Goal: Task Accomplishment & Management: Manage account settings

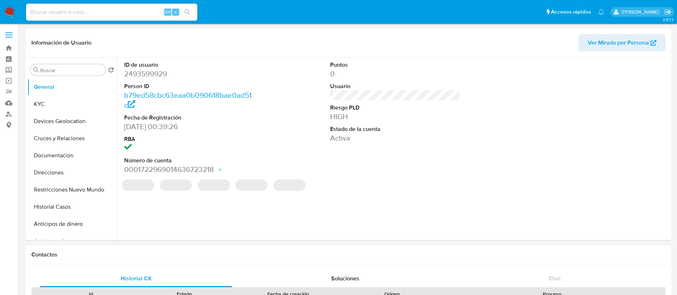
select select "10"
click at [98, 12] on input at bounding box center [111, 11] width 171 height 9
paste input "2361710078"
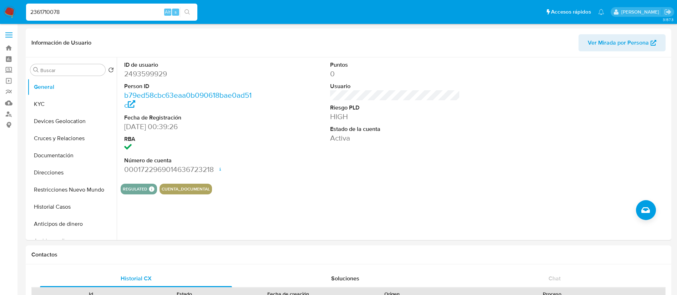
type input "2361710078"
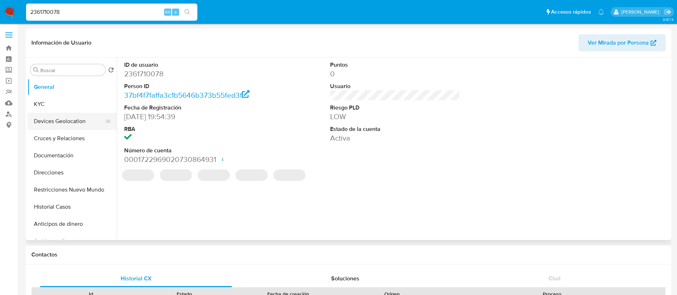
select select "10"
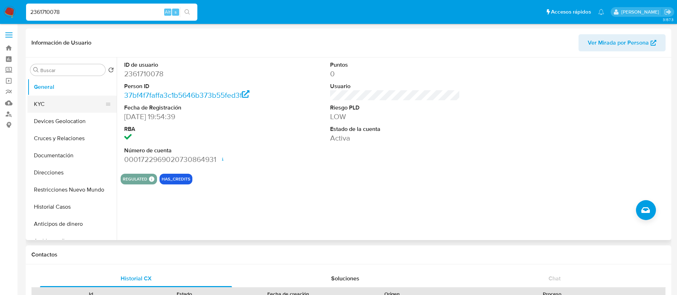
click at [81, 109] on button "KYC" at bounding box center [69, 104] width 84 height 17
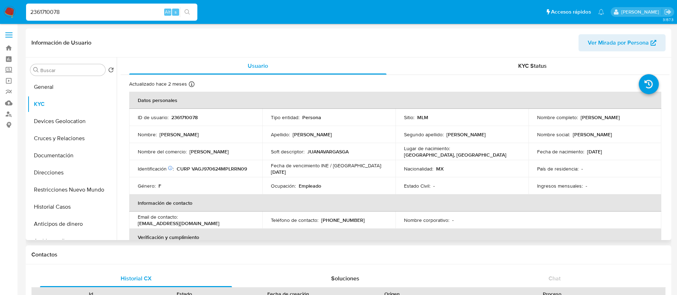
click at [407, 185] on p "Estado Civil :" at bounding box center [417, 186] width 26 height 6
drag, startPoint x: 542, startPoint y: 165, endPoint x: 562, endPoint y: 165, distance: 19.3
click at [560, 166] on p "País de residencia :" at bounding box center [557, 169] width 41 height 6
click at [313, 203] on th "Información de contacto" at bounding box center [395, 203] width 532 height 17
click at [77, 205] on button "Historial Casos" at bounding box center [69, 207] width 84 height 17
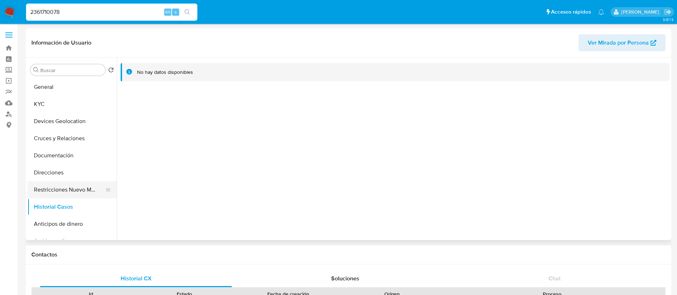
click at [74, 189] on button "Restricciones Nuevo Mundo" at bounding box center [69, 189] width 84 height 17
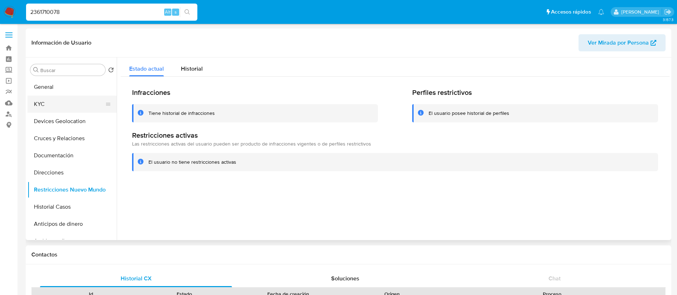
click at [68, 106] on button "KYC" at bounding box center [69, 104] width 84 height 17
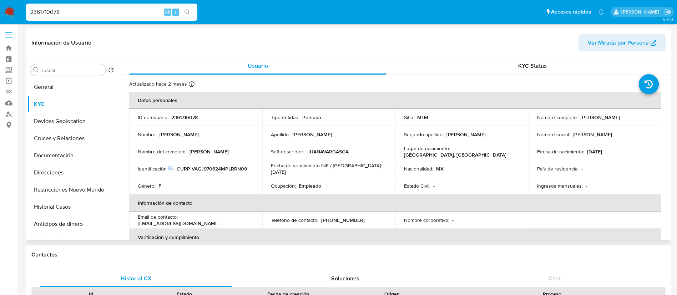
click at [180, 115] on p "2361710078" at bounding box center [184, 117] width 26 height 6
copy p "2361710078"
click at [11, 104] on link "Mulan" at bounding box center [42, 102] width 85 height 11
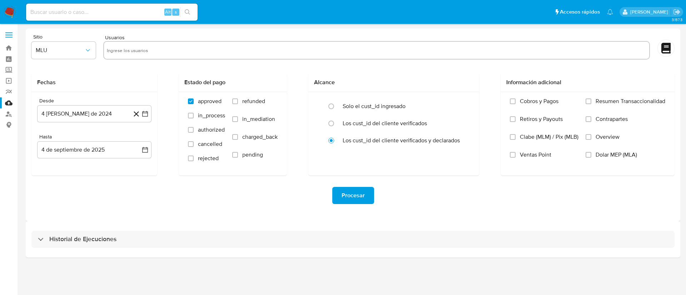
click at [119, 51] on input "text" at bounding box center [376, 50] width 539 height 11
paste input "2361710078"
type input "2361710078"
click at [74, 55] on button "MLU" at bounding box center [63, 50] width 64 height 17
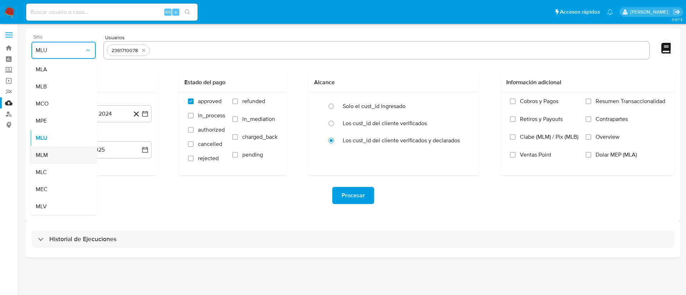
click at [59, 158] on div "MLM" at bounding box center [61, 155] width 51 height 17
click at [88, 116] on button "4 de agosto de 2024" at bounding box center [94, 113] width 114 height 17
click at [94, 142] on span "agosto 2024" at bounding box center [91, 139] width 32 height 7
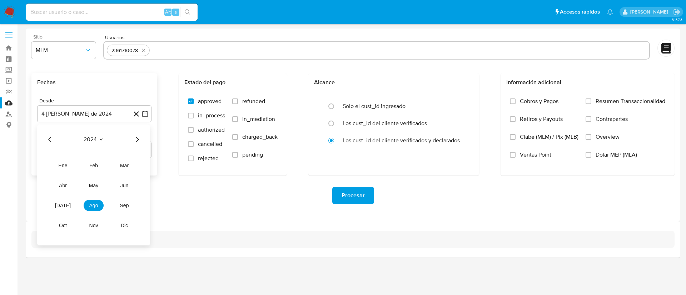
drag, startPoint x: 139, startPoint y: 139, endPoint x: 120, endPoint y: 148, distance: 21.1
click at [139, 140] on icon "Año siguiente" at bounding box center [137, 139] width 9 height 9
click at [96, 171] on tr "ene feb mar abr may jun jul ago sep oct nov dic" at bounding box center [93, 195] width 81 height 71
click at [95, 166] on span "feb" at bounding box center [93, 166] width 9 height 6
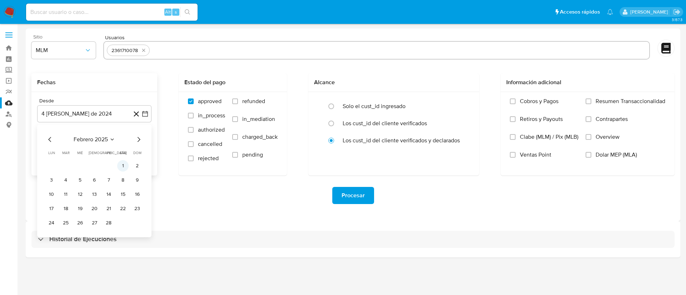
click at [124, 164] on button "1" at bounding box center [122, 165] width 11 height 11
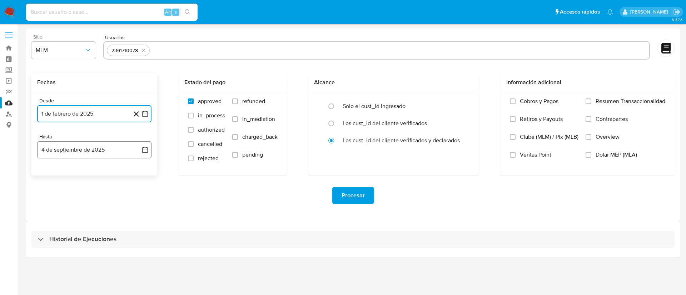
click at [119, 147] on button "4 de septiembre de 2025" at bounding box center [94, 149] width 114 height 17
click at [47, 174] on icon "Mes anterior" at bounding box center [50, 175] width 9 height 9
click at [96, 261] on button "31" at bounding box center [94, 259] width 11 height 11
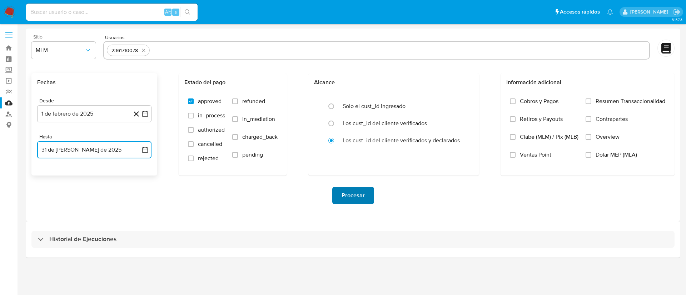
click at [359, 195] on span "Procesar" at bounding box center [352, 196] width 23 height 16
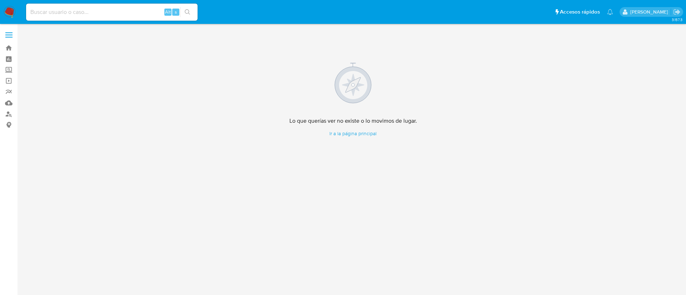
click at [9, 11] on img at bounding box center [10, 12] width 12 height 12
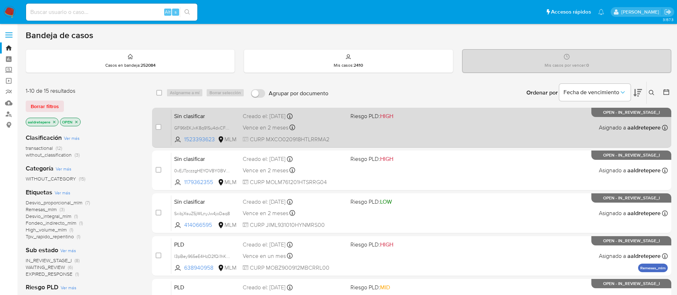
click at [462, 127] on div "Sin clasificar GF96tEKJxK8q91Su4dxCFPSf 1523393623 MLM Riesgo PLD: HIGH Creado …" at bounding box center [419, 128] width 497 height 36
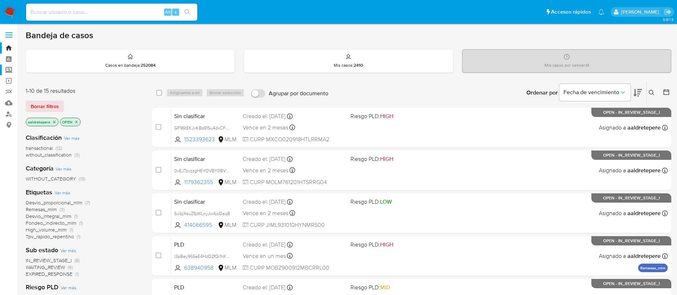
click at [14, 65] on label "Screening" at bounding box center [42, 70] width 85 height 11
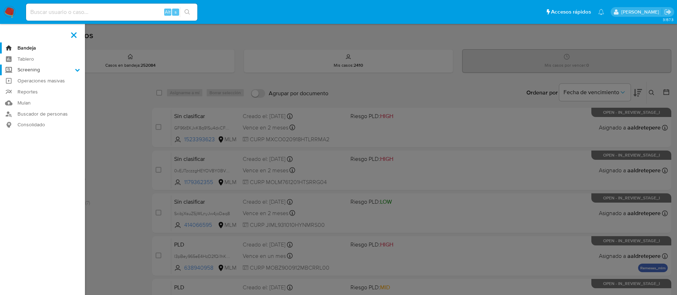
click at [0, 0] on input "Screening" at bounding box center [0, 0] width 0 height 0
click at [51, 99] on link "Herramientas" at bounding box center [42, 98] width 85 height 9
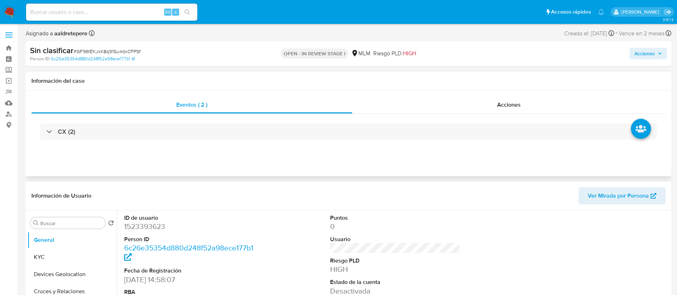
select select "10"
drag, startPoint x: 546, startPoint y: 159, endPoint x: 545, endPoint y: 162, distance: 3.8
click at [546, 159] on div "Eventos ( 2 ) Acciones CX (2)" at bounding box center [349, 134] width 646 height 86
drag, startPoint x: 513, startPoint y: 100, endPoint x: 443, endPoint y: 205, distance: 126.5
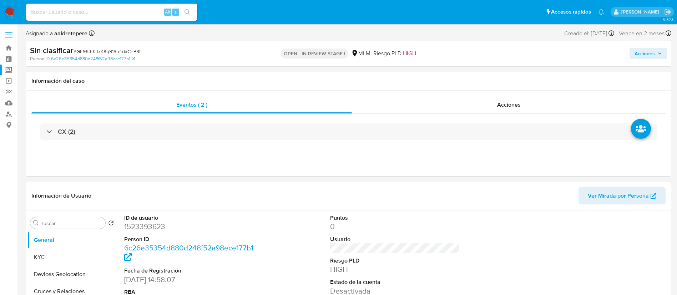
click at [7, 72] on label "Screening" at bounding box center [42, 70] width 85 height 11
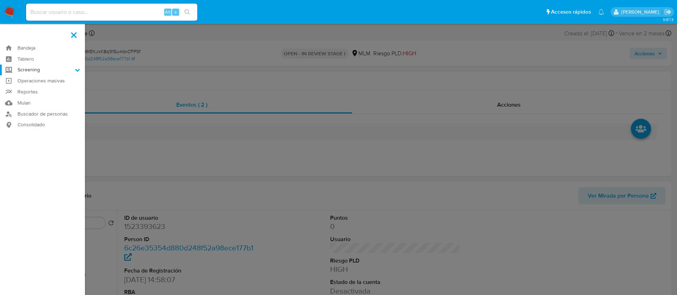
click at [0, 0] on input "Screening" at bounding box center [0, 0] width 0 height 0
click at [46, 101] on link "Herramientas" at bounding box center [42, 98] width 85 height 9
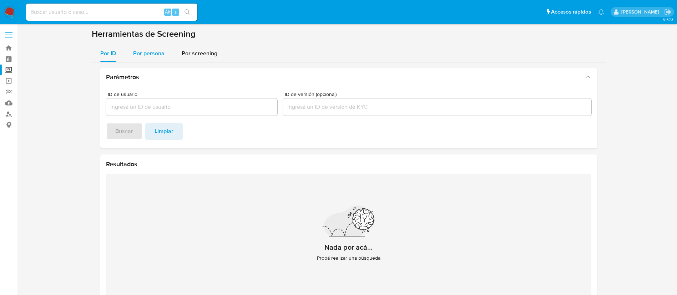
click at [154, 55] on span "Por persona" at bounding box center [148, 53] width 31 height 8
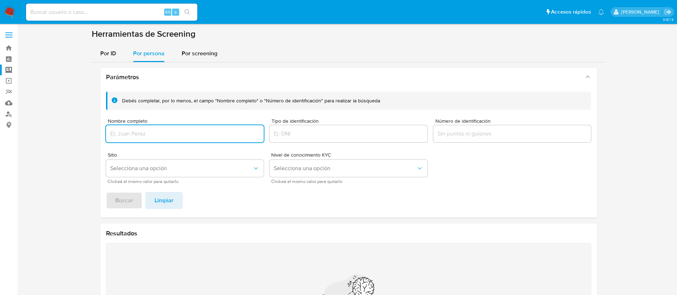
click at [164, 136] on input "Nombre completo" at bounding box center [185, 133] width 158 height 9
type input "[PERSON_NAME] [PERSON_NAME]"
click at [124, 202] on span "Buscar" at bounding box center [124, 201] width 18 height 16
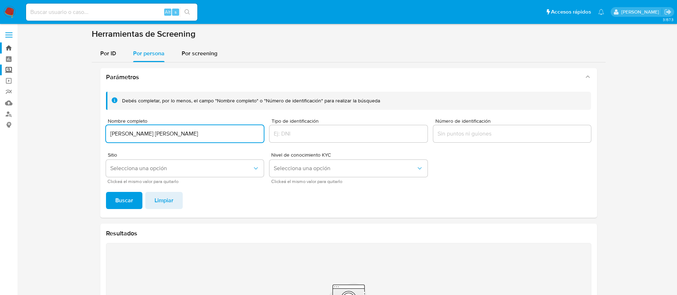
drag, startPoint x: 177, startPoint y: 132, endPoint x: 0, endPoint y: 49, distance: 195.7
click at [0, 76] on section "Bandeja Tablero Screening Búsqueda en Listas Watchlist Herramientas Operaciones…" at bounding box center [338, 192] width 677 height 384
click at [126, 206] on span "Buscar" at bounding box center [124, 201] width 18 height 16
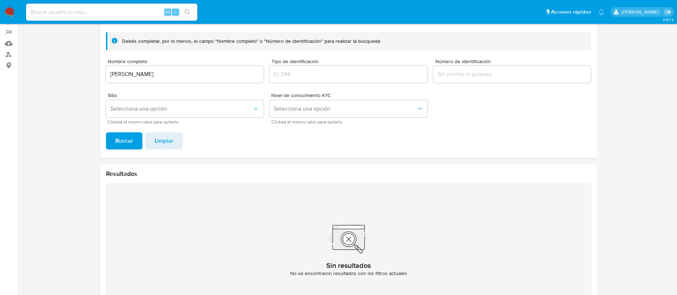
scroll to position [35, 0]
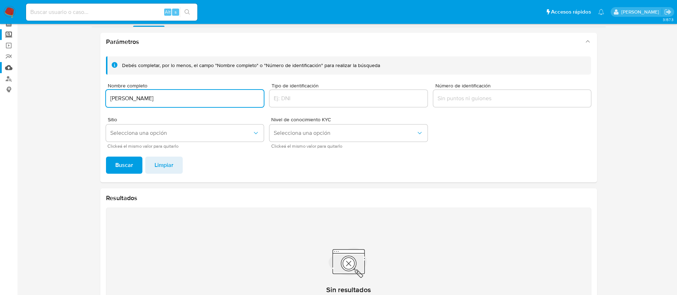
drag, startPoint x: 213, startPoint y: 99, endPoint x: 0, endPoint y: 72, distance: 214.6
click at [0, 72] on section "Bandeja Tablero Screening Búsqueda en Listas Watchlist Herramientas Operaciones…" at bounding box center [338, 157] width 677 height 384
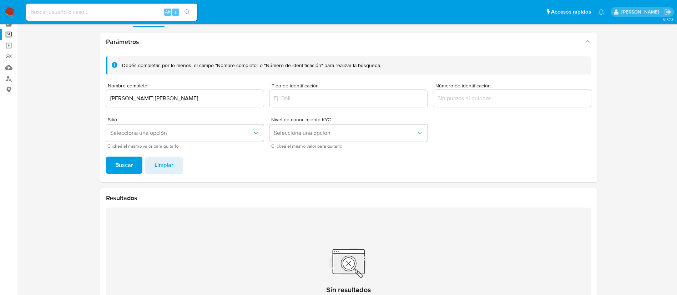
click at [115, 164] on span "Buscar" at bounding box center [124, 165] width 18 height 16
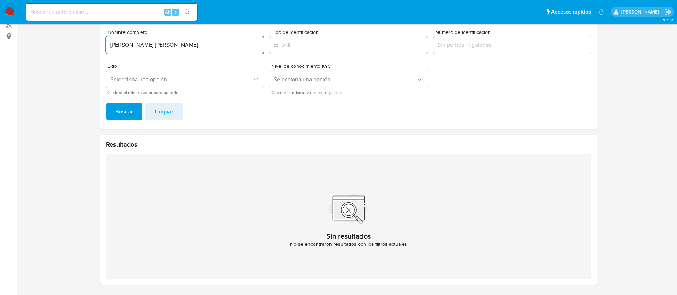
click at [172, 45] on input "JULIA ALICIA GARCIA SACHEZ" at bounding box center [185, 44] width 158 height 9
type input "JULIA ALICIA GARCIA SANCHEZ"
click at [130, 119] on span "Buscar" at bounding box center [124, 112] width 18 height 16
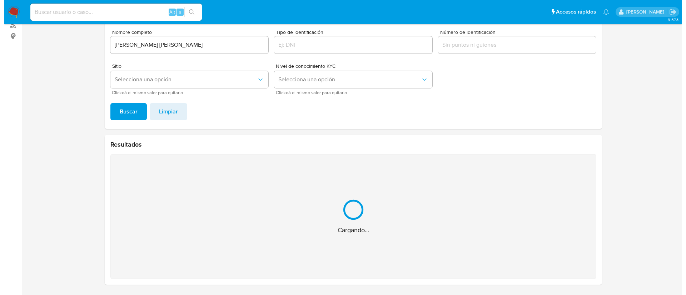
scroll to position [0, 0]
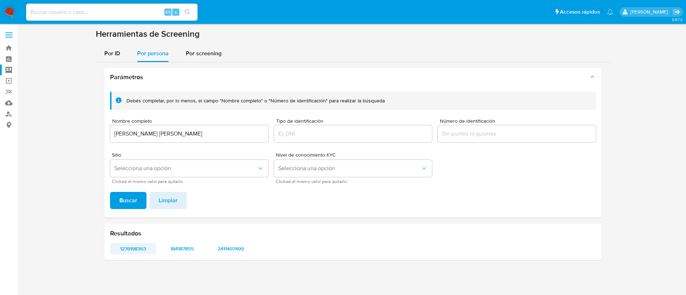
click at [129, 250] on span "1276198363" at bounding box center [133, 249] width 36 height 10
click at [185, 248] on span "184187855" at bounding box center [182, 249] width 36 height 10
click at [191, 250] on span "184187855" at bounding box center [182, 249] width 36 height 10
click at [226, 251] on span "2411497499" at bounding box center [231, 249] width 36 height 10
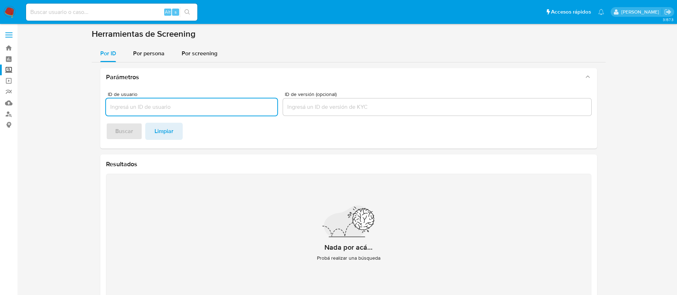
drag, startPoint x: 136, startPoint y: 53, endPoint x: 144, endPoint y: 66, distance: 14.9
click at [137, 53] on span "Por persona" at bounding box center [148, 53] width 31 height 8
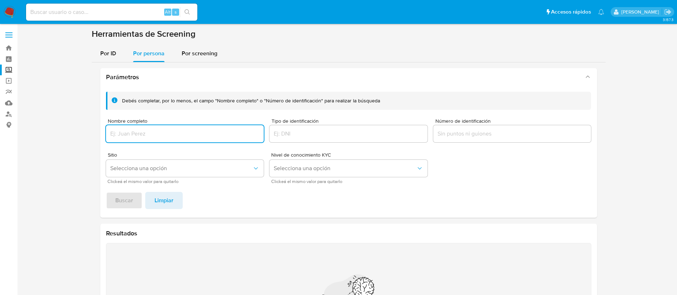
click at [159, 126] on div at bounding box center [185, 133] width 158 height 17
click at [167, 133] on input "Nombre completo" at bounding box center [185, 133] width 158 height 9
type input "[PERSON_NAME] [PERSON_NAME]"
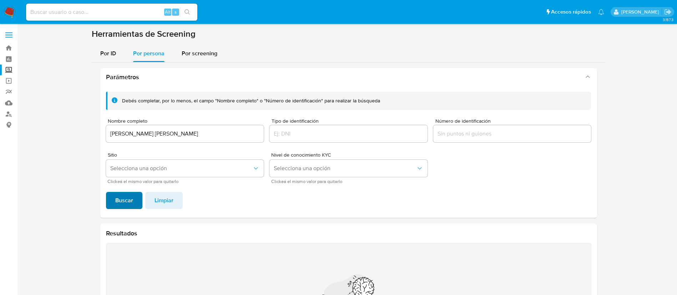
click at [127, 204] on span "Buscar" at bounding box center [124, 201] width 18 height 16
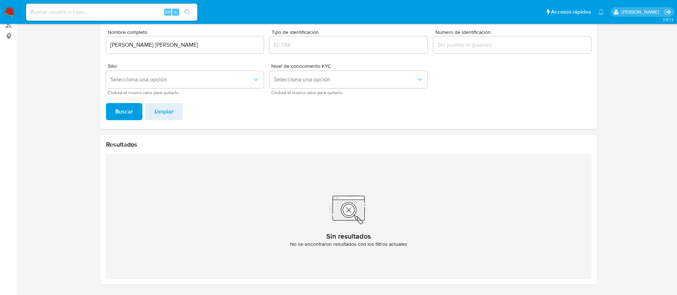
drag, startPoint x: 135, startPoint y: 11, endPoint x: 139, endPoint y: 4, distance: 8.8
click at [135, 11] on input at bounding box center [111, 11] width 171 height 9
paste input "2493599929"
type input "2493599929"
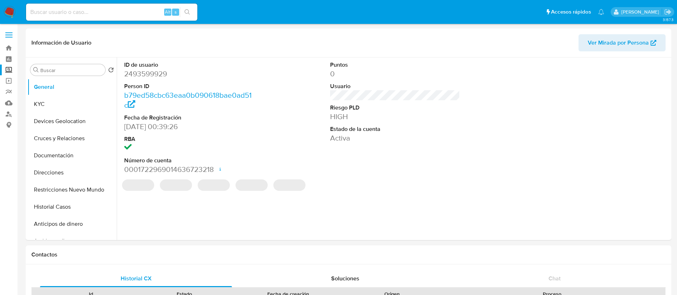
select select "10"
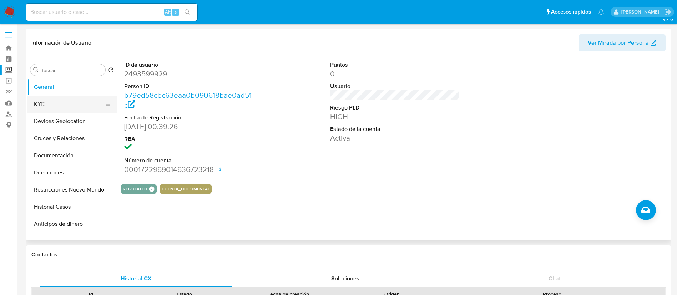
click at [42, 109] on button "KYC" at bounding box center [69, 104] width 84 height 17
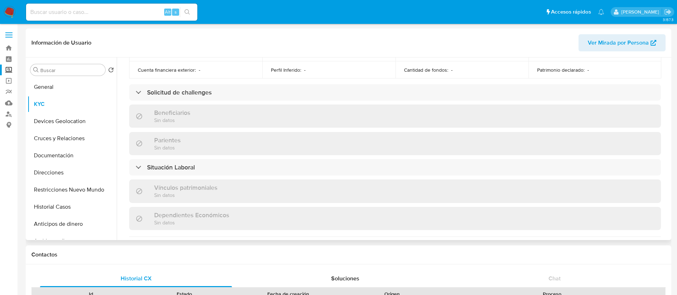
scroll to position [435, 0]
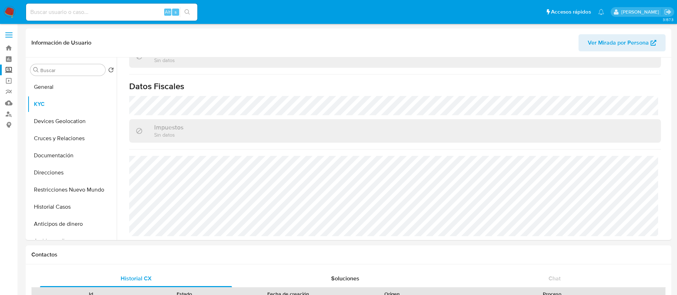
drag, startPoint x: 81, startPoint y: 18, endPoint x: 81, endPoint y: 3, distance: 15.4
click at [81, 18] on div "Alt s" at bounding box center [111, 12] width 171 height 17
click at [79, 5] on div "Alt s" at bounding box center [111, 12] width 171 height 17
click at [114, 15] on input at bounding box center [111, 11] width 171 height 9
paste input "2299117390"
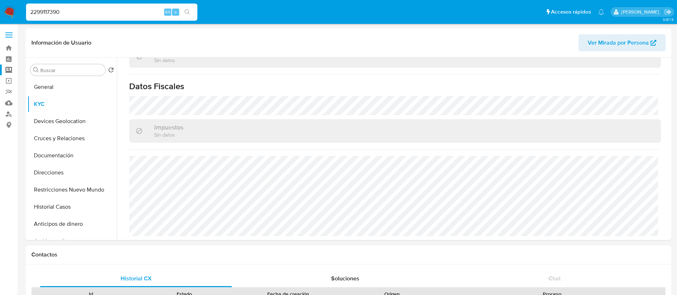
type input "2299117390"
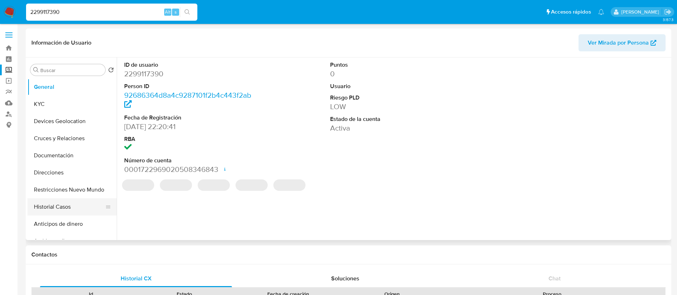
click at [41, 200] on button "Historial Casos" at bounding box center [69, 207] width 84 height 17
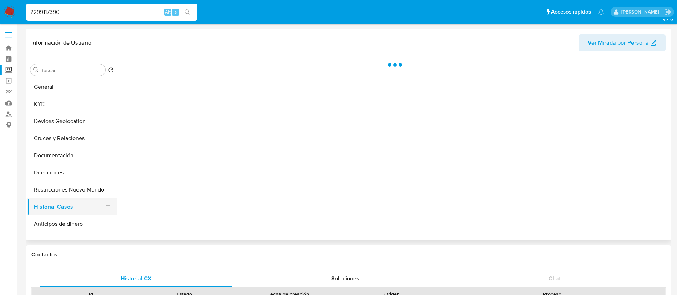
select select "10"
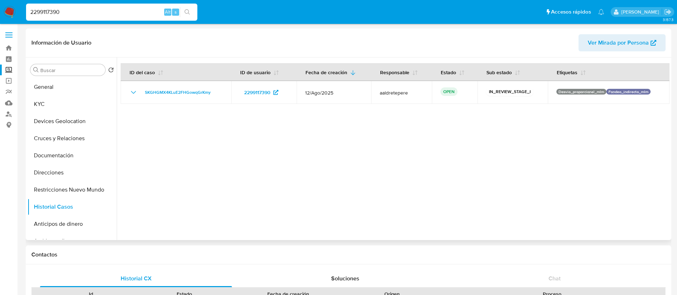
click at [293, 162] on div at bounding box center [393, 148] width 553 height 183
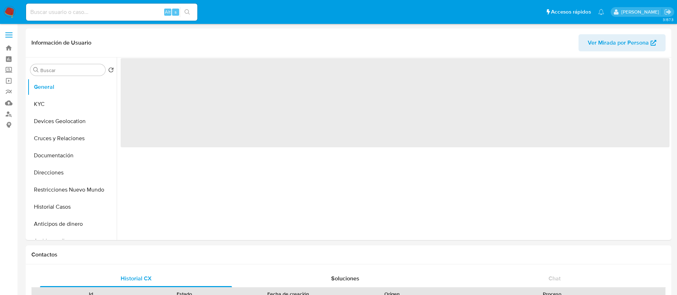
select select "10"
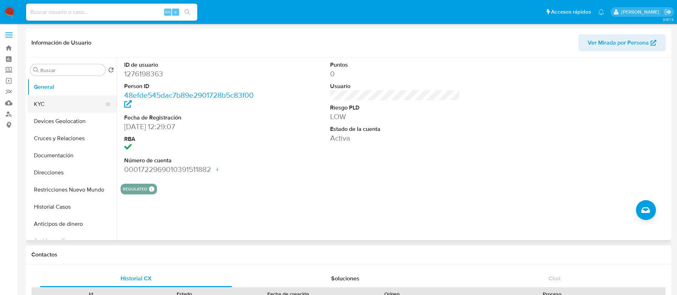
click at [56, 102] on button "KYC" at bounding box center [69, 104] width 84 height 17
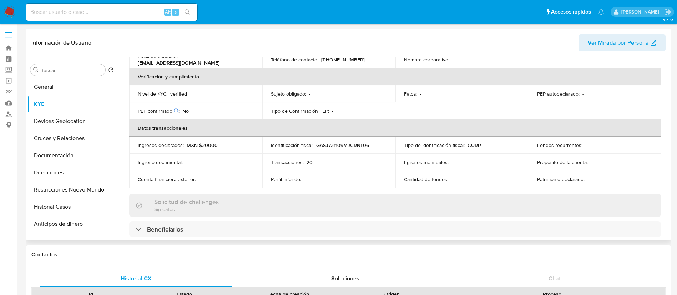
scroll to position [429, 0]
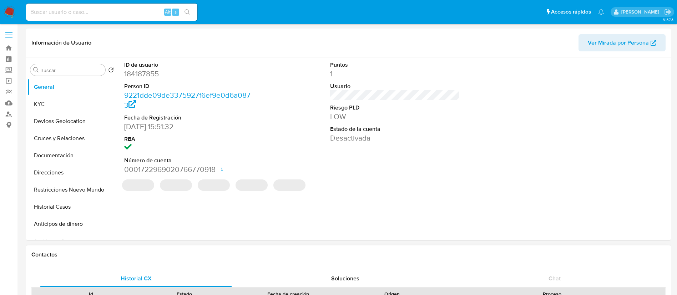
select select "10"
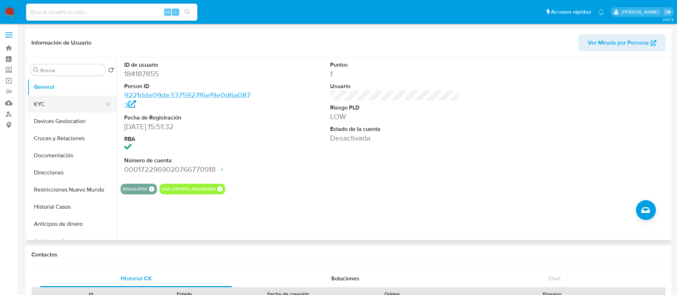
click at [54, 109] on button "KYC" at bounding box center [69, 104] width 84 height 17
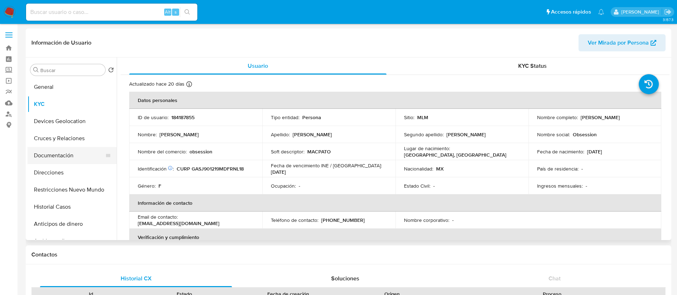
click at [76, 157] on button "Documentación" at bounding box center [69, 155] width 84 height 17
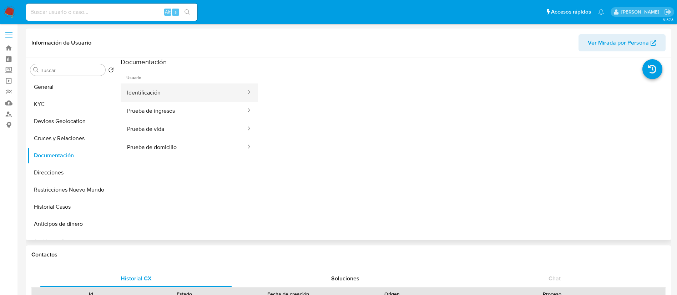
click at [182, 100] on button "Identificación" at bounding box center [184, 93] width 126 height 18
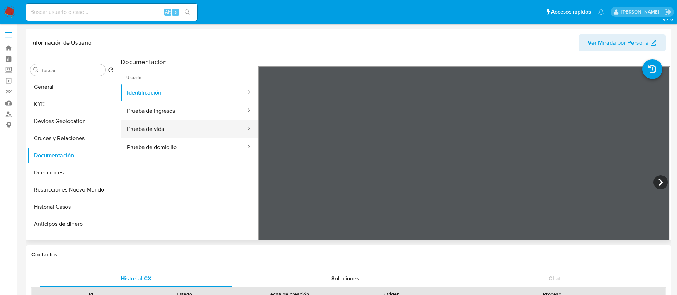
click at [180, 135] on button "Prueba de vida" at bounding box center [184, 129] width 126 height 18
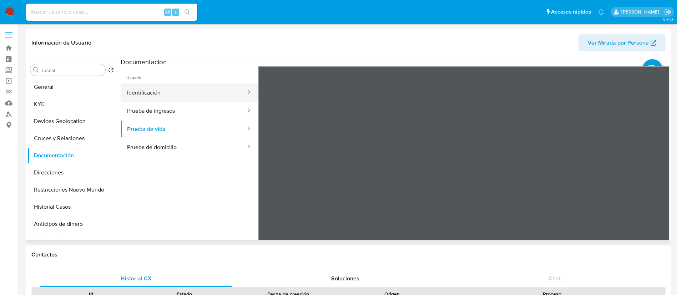
click at [150, 99] on button "Identificación" at bounding box center [184, 93] width 126 height 18
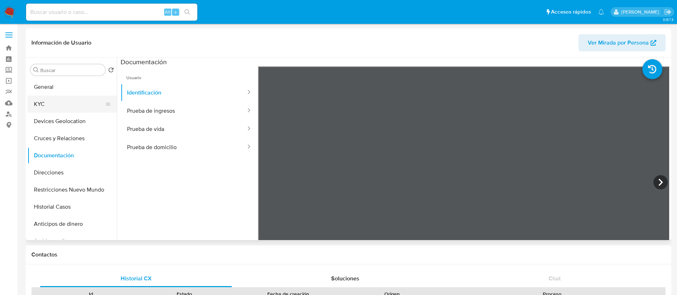
click at [87, 112] on button "KYC" at bounding box center [69, 104] width 84 height 17
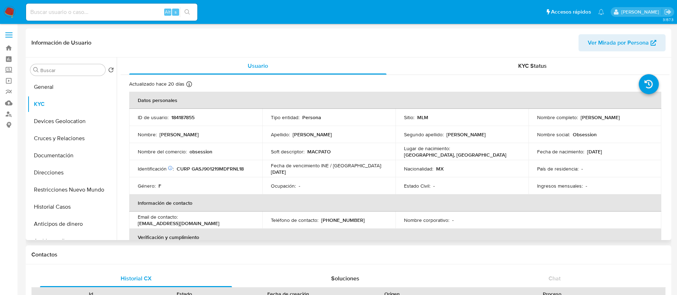
drag, startPoint x: 605, startPoint y: 157, endPoint x: 524, endPoint y: 187, distance: 86.9
click at [597, 157] on td "Fecha de nacimiento : 19/12/1990" at bounding box center [595, 151] width 133 height 17
drag, startPoint x: 605, startPoint y: 173, endPoint x: 613, endPoint y: 155, distance: 20.0
click at [604, 173] on td "País de residencia : -" at bounding box center [595, 168] width 133 height 17
drag, startPoint x: 613, startPoint y: 155, endPoint x: 507, endPoint y: 150, distance: 106.5
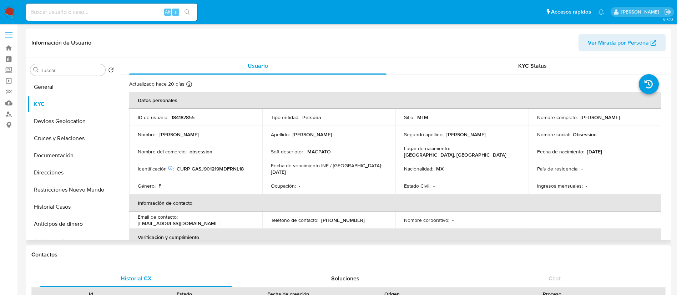
click at [575, 149] on td "Fecha de nacimiento : 19/12/1990" at bounding box center [595, 151] width 133 height 17
click at [53, 207] on button "Historial Casos" at bounding box center [69, 207] width 84 height 17
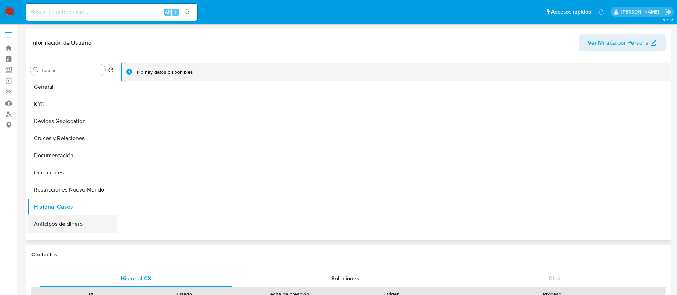
click at [51, 230] on button "Anticipos de dinero" at bounding box center [69, 224] width 84 height 17
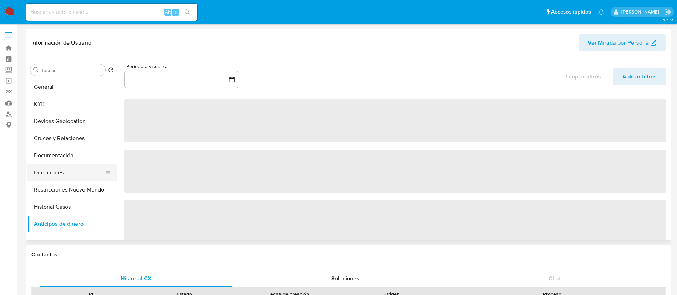
click at [50, 175] on button "Direcciones" at bounding box center [69, 172] width 84 height 17
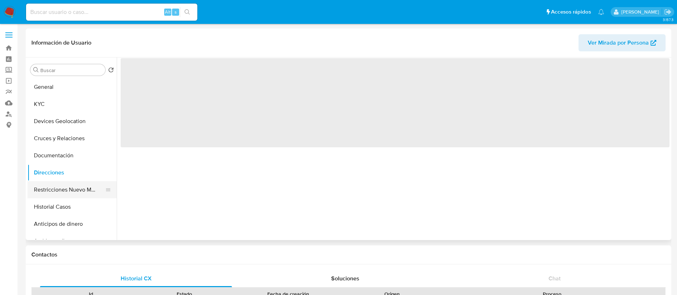
click at [52, 184] on button "Restricciones Nuevo Mundo" at bounding box center [69, 189] width 84 height 17
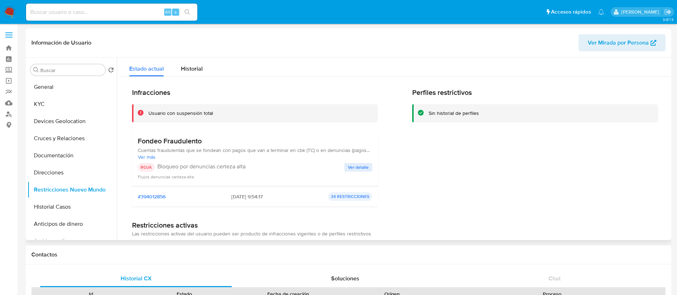
click at [365, 170] on span "Ver detalle" at bounding box center [358, 167] width 21 height 7
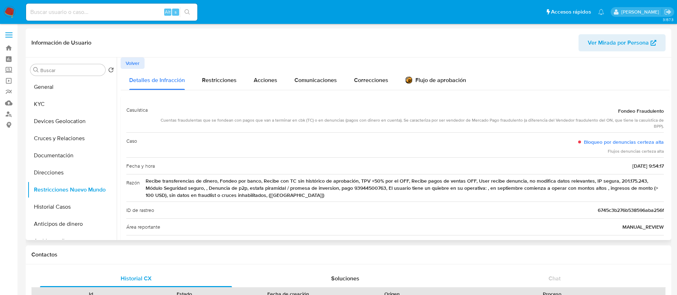
drag, startPoint x: 190, startPoint y: 120, endPoint x: 319, endPoint y: 121, distance: 129.3
click at [319, 121] on div "Cuentas fraudulentas que se fondean con pagos que van a terminar en cbk (TC) o …" at bounding box center [409, 123] width 511 height 12
drag, startPoint x: 342, startPoint y: 124, endPoint x: 374, endPoint y: 123, distance: 32.5
click at [374, 123] on div "Cuentas fraudulentas que se fondean con pagos que van a terminar en cbk (TC) o …" at bounding box center [409, 123] width 511 height 12
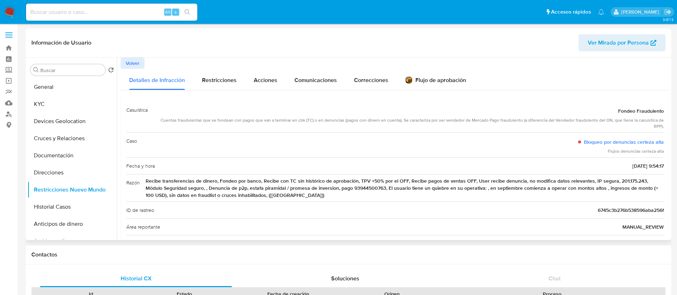
click at [377, 122] on div "Cuentas fraudulentas que se fondean con pagos que van a terminar en cbk (TC) o …" at bounding box center [409, 123] width 511 height 12
drag, startPoint x: 464, startPoint y: 121, endPoint x: 671, endPoint y: 129, distance: 206.6
click at [671, 129] on div "Buscar Volver al orden por defecto General KYC Devices Geolocation Cruces y Rel…" at bounding box center [349, 148] width 646 height 183
click at [447, 79] on div "Flujo de aprobación" at bounding box center [436, 81] width 61 height 8
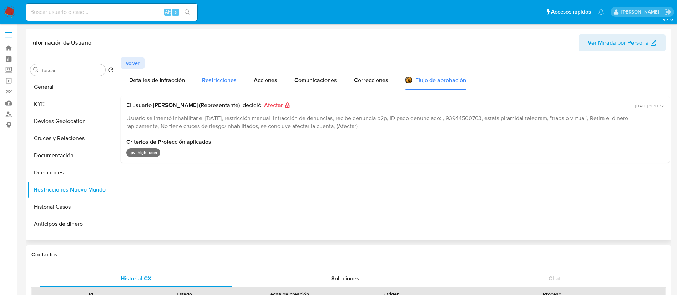
click at [233, 71] on div "Restricciones" at bounding box center [219, 79] width 35 height 21
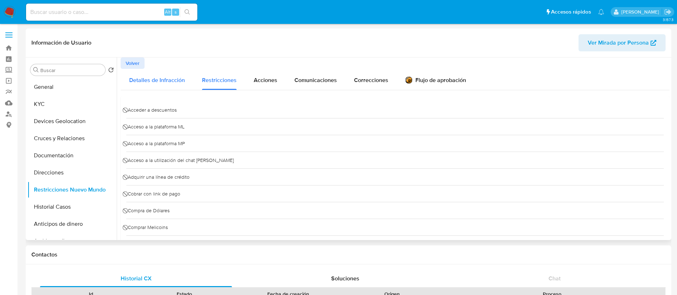
click at [158, 82] on span "Detalles de Infracción" at bounding box center [157, 80] width 56 height 8
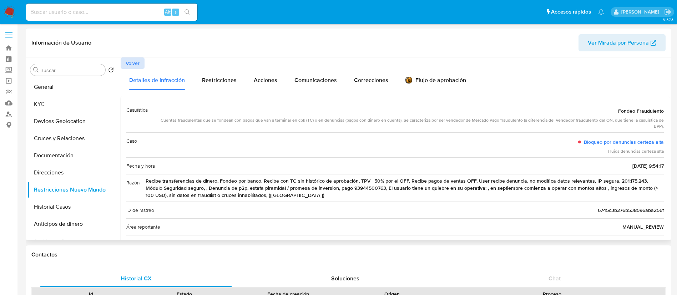
click at [137, 66] on span "Volver" at bounding box center [133, 63] width 14 height 10
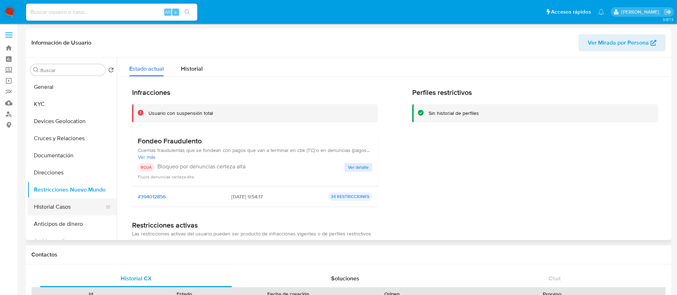
click at [64, 212] on button "Historial Casos" at bounding box center [69, 207] width 84 height 17
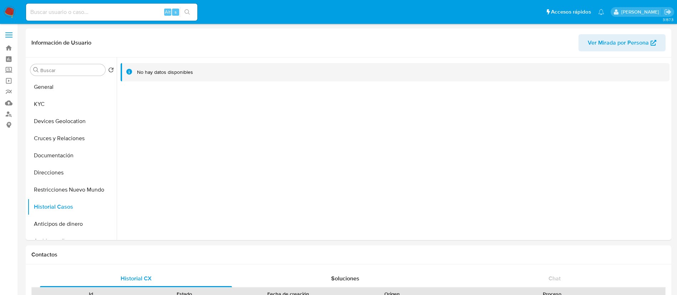
drag, startPoint x: 41, startPoint y: 7, endPoint x: 46, endPoint y: 9, distance: 6.0
click at [41, 7] on div "Alt s" at bounding box center [111, 12] width 171 height 17
click at [46, 10] on input at bounding box center [111, 11] width 171 height 9
paste input "638940958"
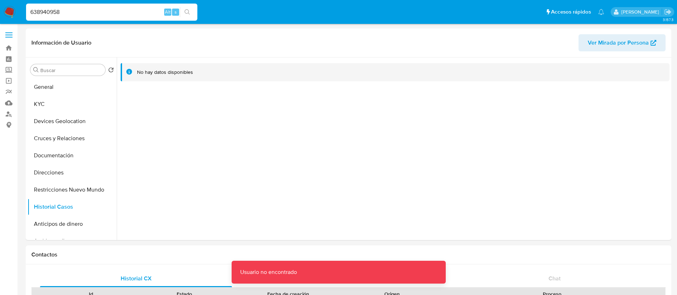
click at [103, 5] on div "638940958 Alt s" at bounding box center [111, 12] width 171 height 17
drag, startPoint x: 97, startPoint y: 9, endPoint x: 102, endPoint y: 12, distance: 6.6
click at [96, 10] on input "638940958" at bounding box center [111, 11] width 171 height 9
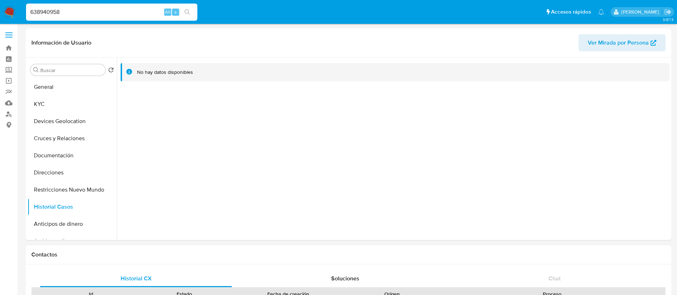
type input "638940958"
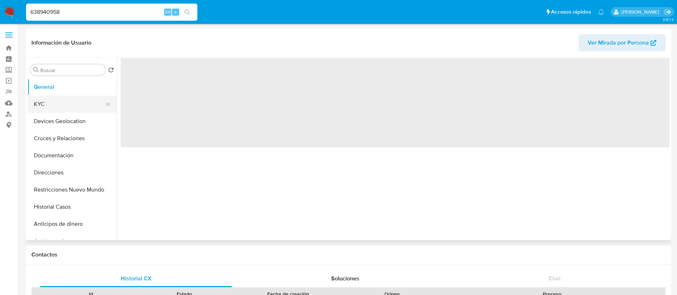
click at [80, 110] on button "KYC" at bounding box center [69, 104] width 84 height 17
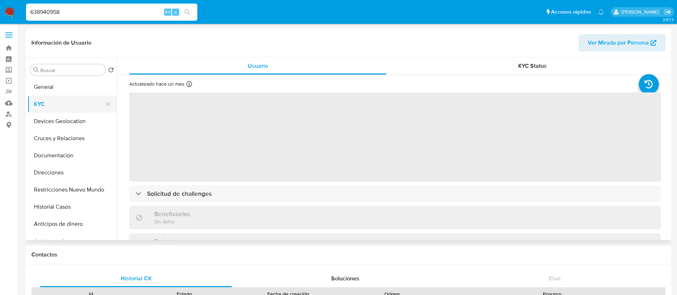
select select "10"
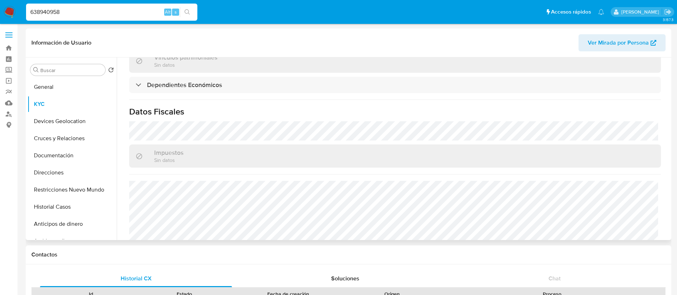
scroll to position [430, 0]
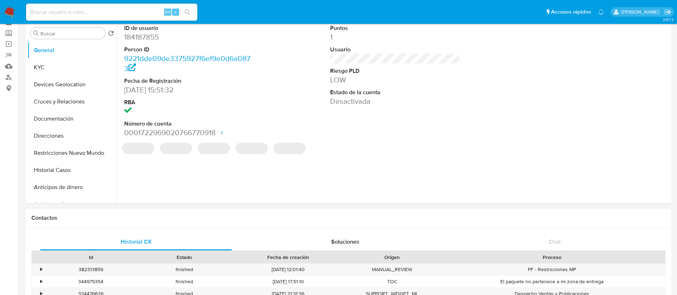
select select "10"
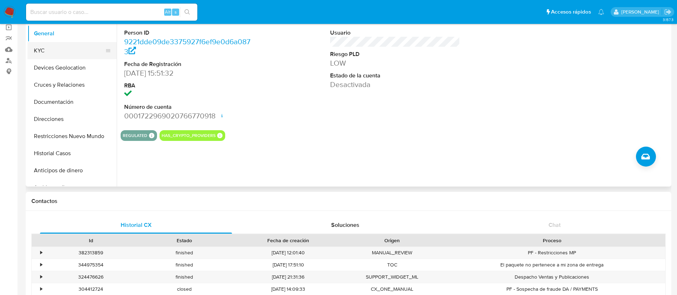
click at [54, 52] on button "KYC" at bounding box center [69, 50] width 84 height 17
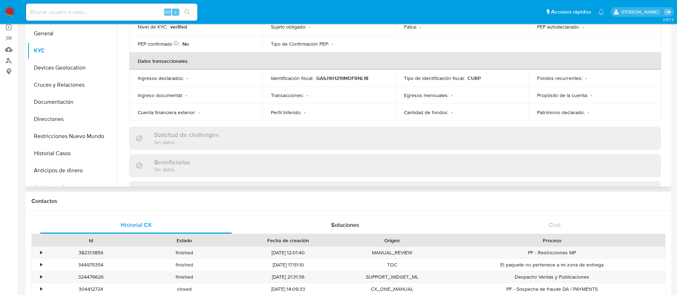
scroll to position [174, 0]
click at [49, 103] on button "Documentación" at bounding box center [69, 102] width 84 height 17
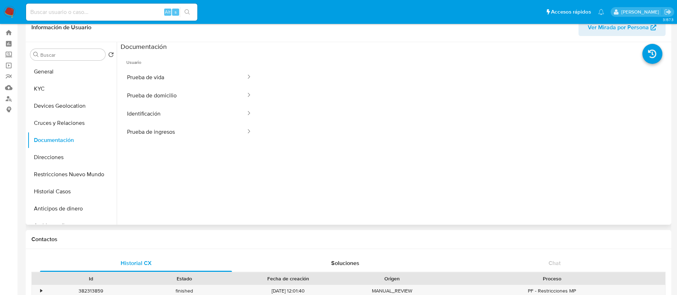
scroll to position [0, 0]
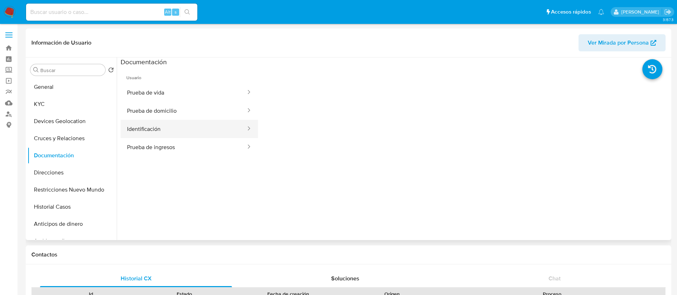
click at [183, 133] on button "Identificación" at bounding box center [184, 129] width 126 height 18
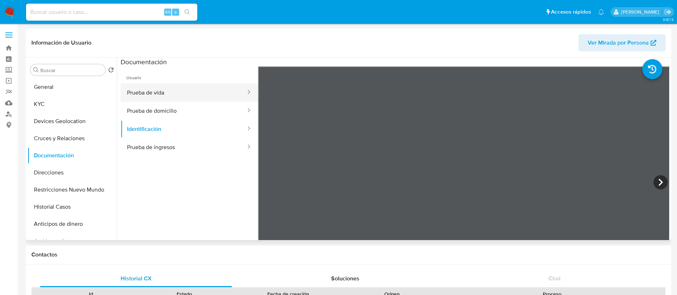
click at [183, 96] on button "Prueba de vida" at bounding box center [184, 93] width 126 height 18
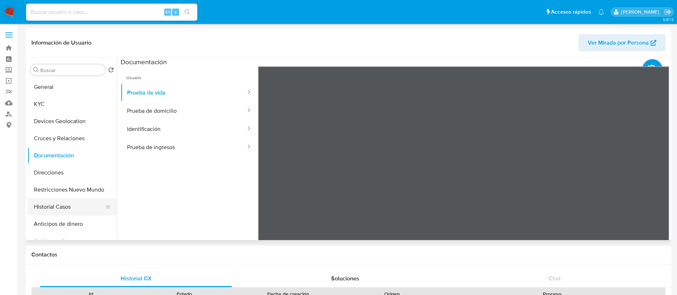
click at [72, 207] on button "Historial Casos" at bounding box center [69, 207] width 84 height 17
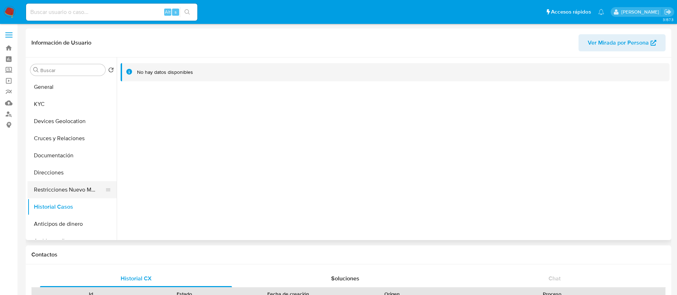
click at [84, 191] on button "Restricciones Nuevo Mundo" at bounding box center [69, 189] width 84 height 17
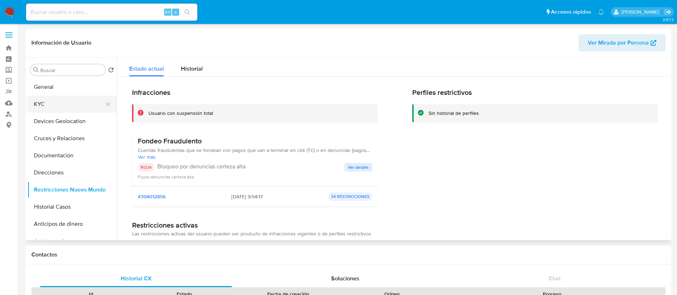
click at [58, 108] on button "KYC" at bounding box center [69, 104] width 84 height 17
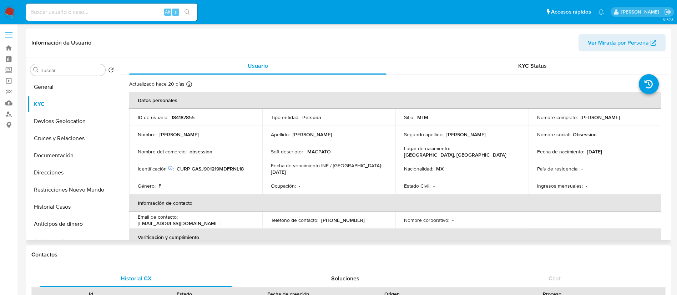
click at [193, 120] on p "184187855" at bounding box center [182, 117] width 23 height 6
copy p "184187855"
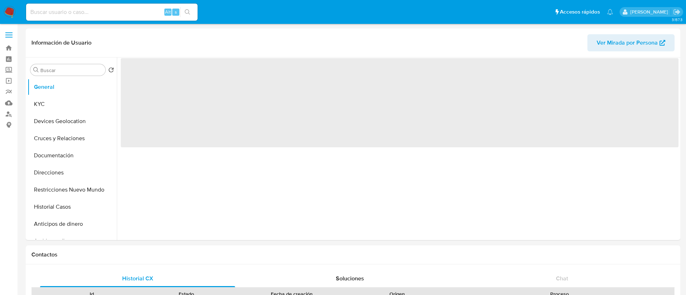
select select "10"
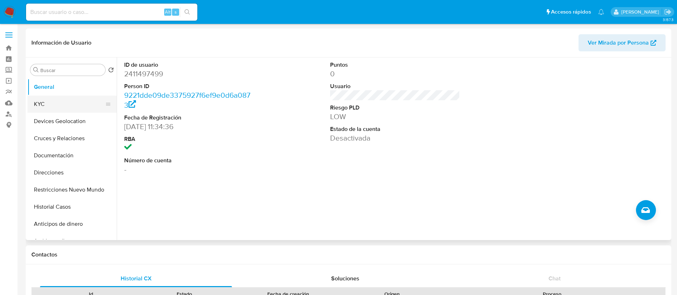
click at [52, 109] on button "KYC" at bounding box center [69, 104] width 84 height 17
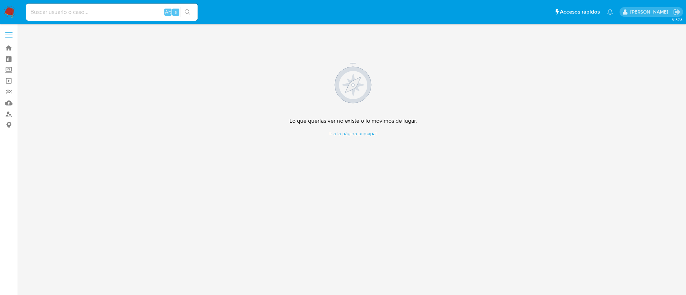
click at [105, 14] on input at bounding box center [111, 11] width 171 height 9
paste input "31871248"
type input "31871248"
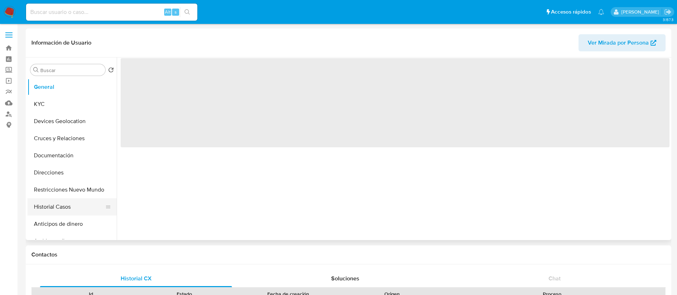
click at [56, 210] on button "Historial Casos" at bounding box center [69, 207] width 84 height 17
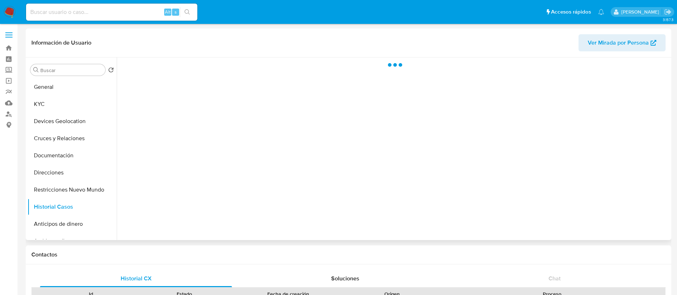
select select "10"
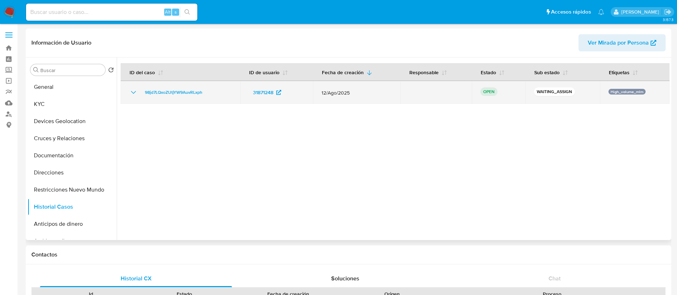
drag, startPoint x: 205, startPoint y: 89, endPoint x: 137, endPoint y: 95, distance: 68.8
click at [137, 95] on div "98jd7LQxoZUtjYW9AuvRLxph" at bounding box center [180, 92] width 102 height 9
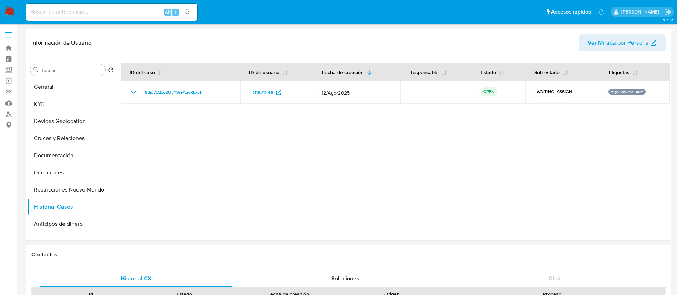
click at [9, 10] on img at bounding box center [10, 12] width 12 height 12
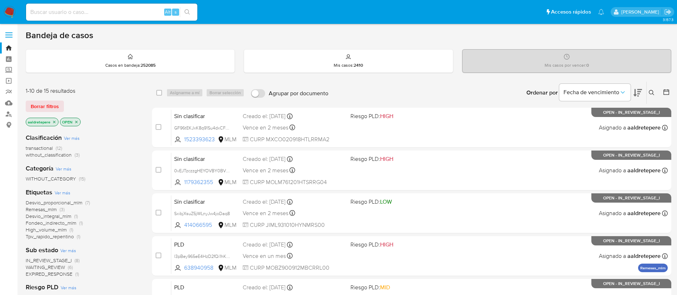
click at [650, 91] on icon at bounding box center [651, 92] width 5 height 5
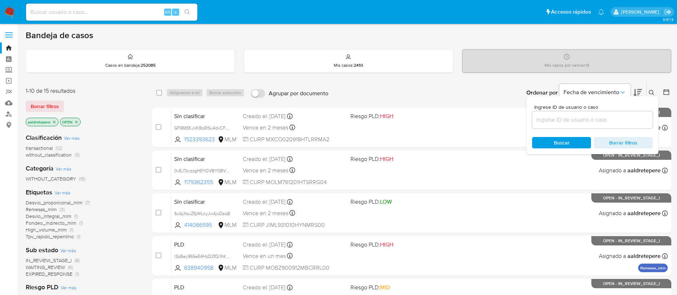
click at [603, 120] on input at bounding box center [592, 119] width 121 height 9
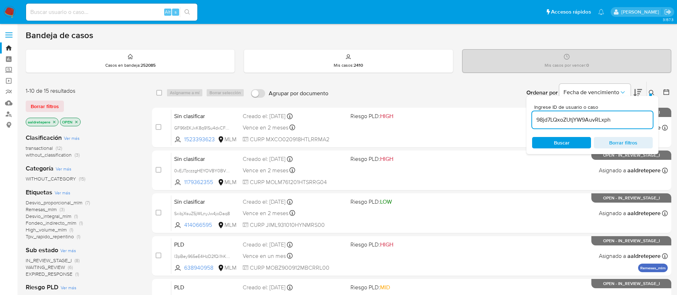
type input "98jd7LQxoZUtjYW9AuvRLxph"
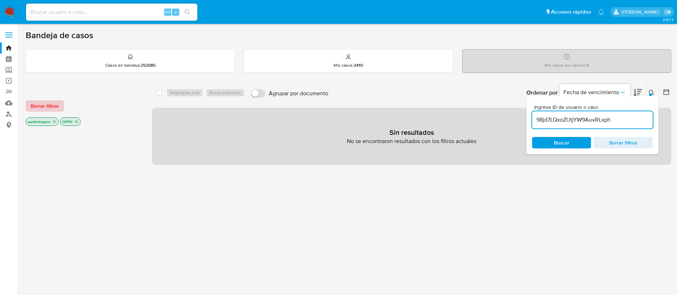
click at [57, 106] on span "Borrar filtros" at bounding box center [45, 106] width 28 height 10
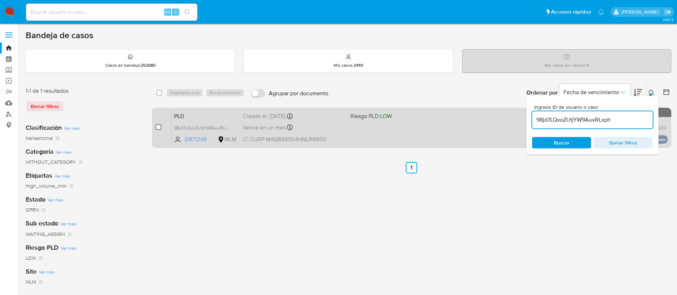
click at [157, 129] on input "checkbox" at bounding box center [159, 127] width 6 height 6
checkbox input "true"
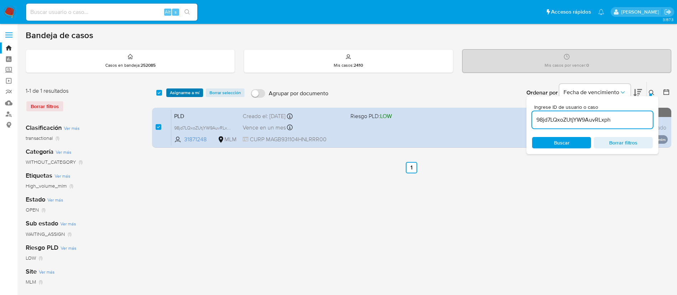
click at [190, 91] on span "Asignarme a mí" at bounding box center [185, 92] width 30 height 7
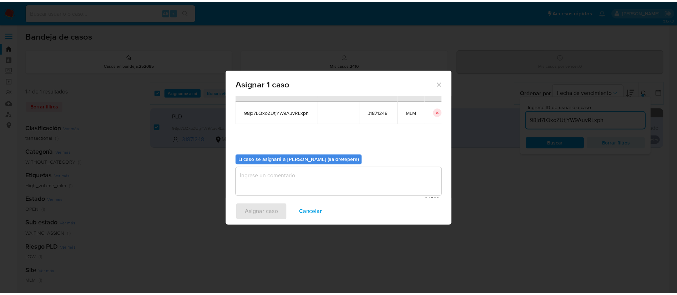
scroll to position [37, 0]
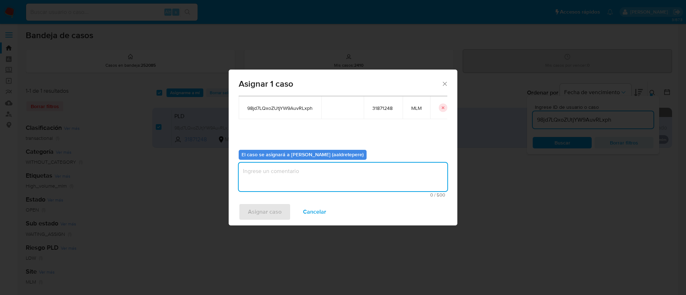
click at [281, 187] on textarea "assign-modal" at bounding box center [343, 177] width 209 height 29
click at [271, 212] on span "Asignar caso" at bounding box center [265, 212] width 34 height 16
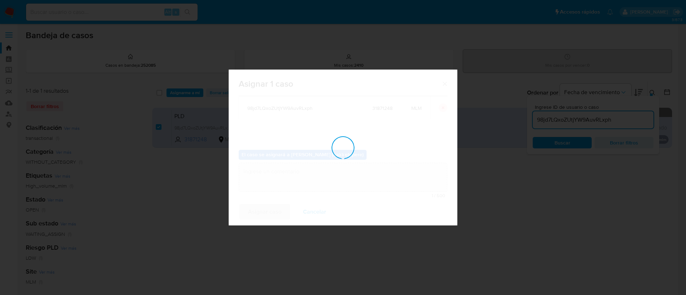
checkbox input "false"
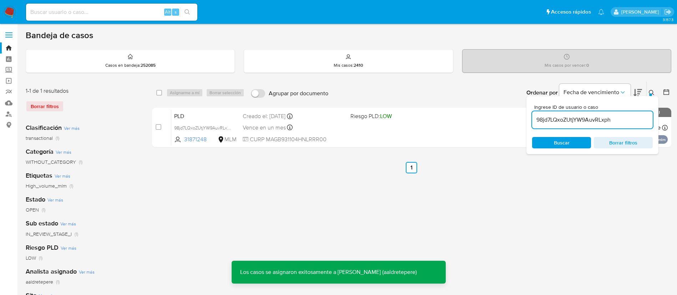
click at [452, 119] on span "Riesgo PLD: LOW" at bounding box center [402, 115] width 102 height 9
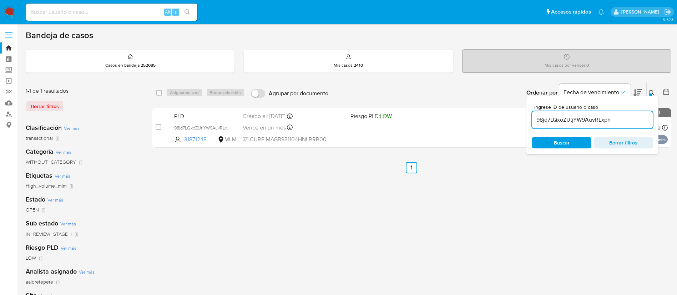
click at [87, 13] on input at bounding box center [111, 11] width 171 height 9
paste input "63223161"
type input "63223161"
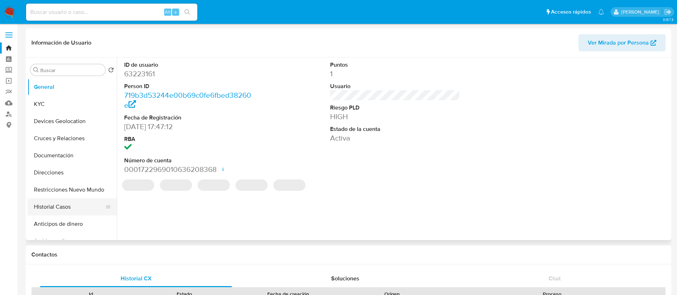
click at [70, 206] on button "Historial Casos" at bounding box center [69, 207] width 84 height 17
select select "10"
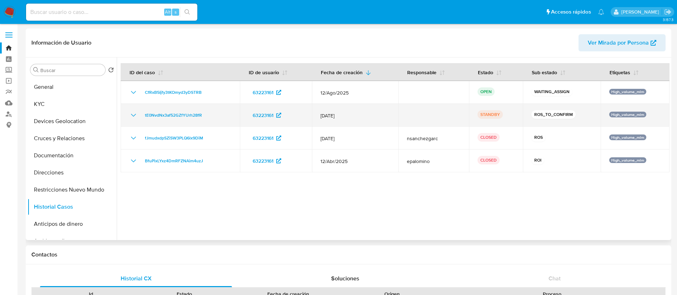
click at [131, 116] on icon "Mostrar/Ocultar" at bounding box center [133, 115] width 9 height 9
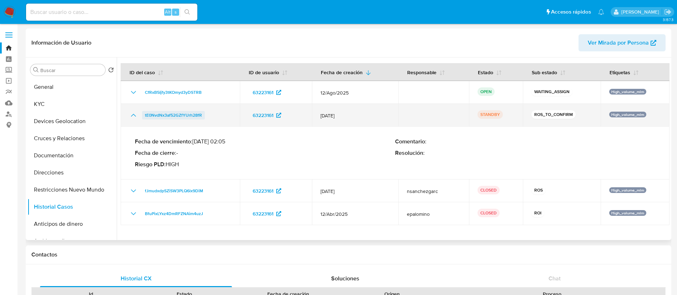
click at [171, 112] on span "tE0NvdNx3af52GZfYUrh28fR" at bounding box center [173, 115] width 57 height 9
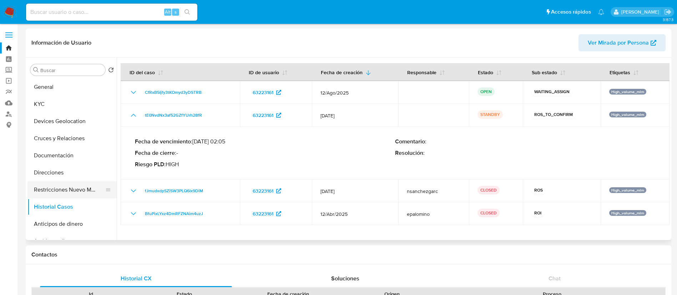
click at [85, 192] on button "Restricciones Nuevo Mundo" at bounding box center [69, 189] width 84 height 17
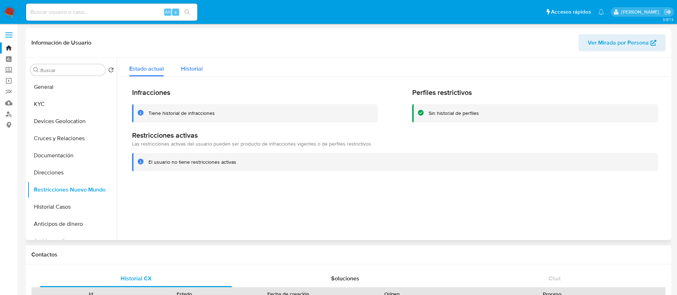
click at [195, 60] on div "Historial" at bounding box center [192, 66] width 22 height 19
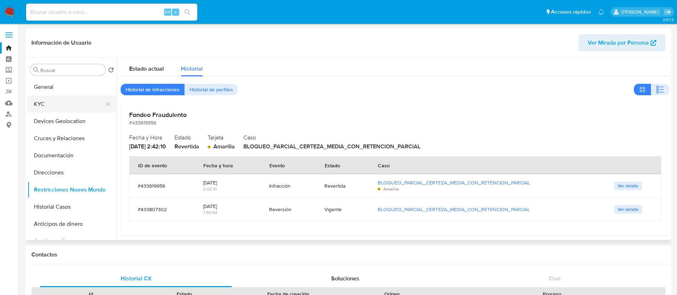
click at [72, 106] on button "KYC" at bounding box center [69, 104] width 84 height 17
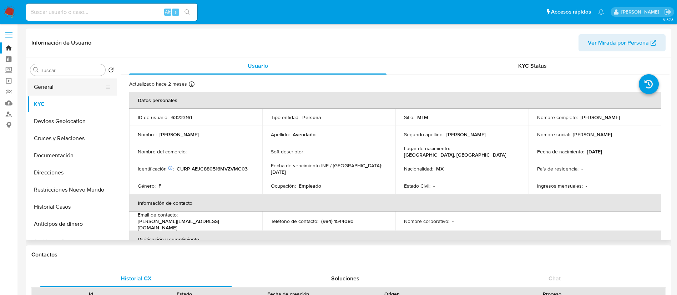
click at [77, 90] on button "General" at bounding box center [69, 87] width 84 height 17
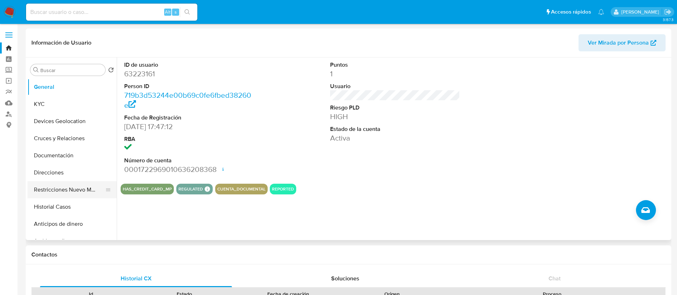
click at [56, 190] on button "Restricciones Nuevo Mundo" at bounding box center [69, 189] width 84 height 17
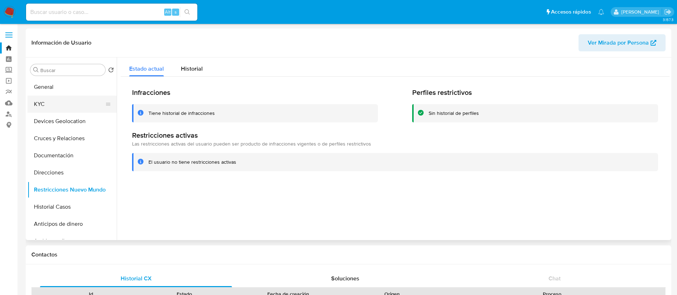
click at [58, 104] on button "KYC" at bounding box center [69, 104] width 84 height 17
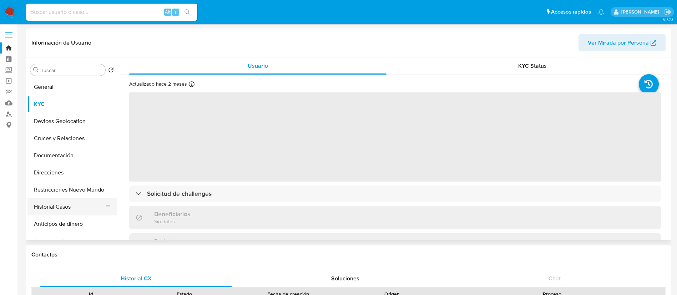
click at [63, 203] on button "Historial Casos" at bounding box center [69, 207] width 84 height 17
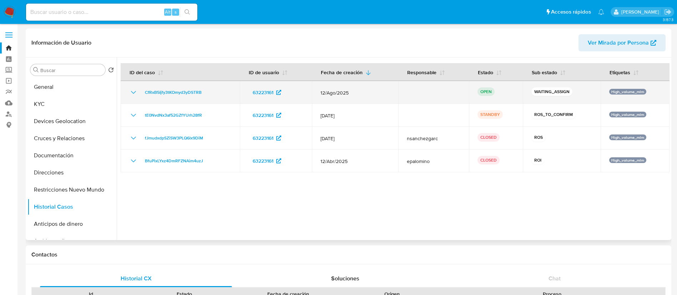
drag, startPoint x: 211, startPoint y: 94, endPoint x: 139, endPoint y: 94, distance: 72.1
click at [139, 94] on div "CfRxB5Ijfy3tKOmyd3yDSTRB" at bounding box center [180, 92] width 102 height 9
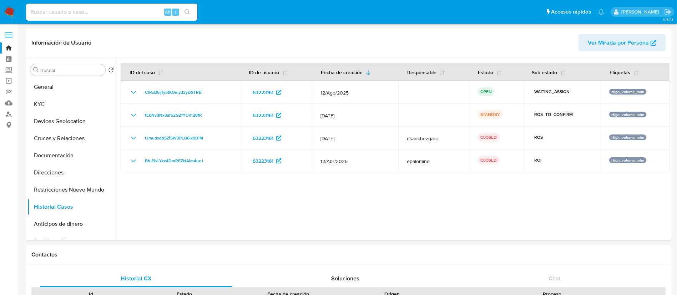
click at [9, 7] on img at bounding box center [10, 12] width 12 height 12
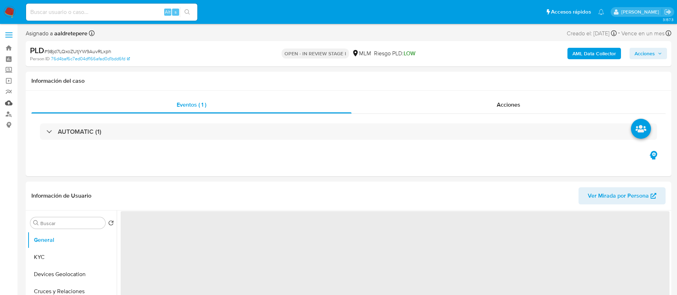
click at [9, 103] on link "Mulan" at bounding box center [42, 102] width 85 height 11
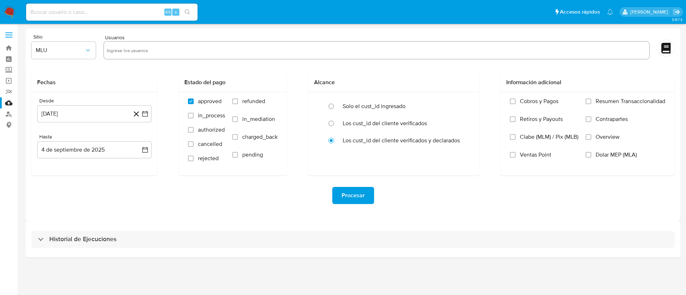
click at [226, 54] on input "text" at bounding box center [376, 50] width 539 height 11
paste input "31871248"
type input "31871248"
click at [72, 49] on span "MLU" at bounding box center [60, 50] width 49 height 7
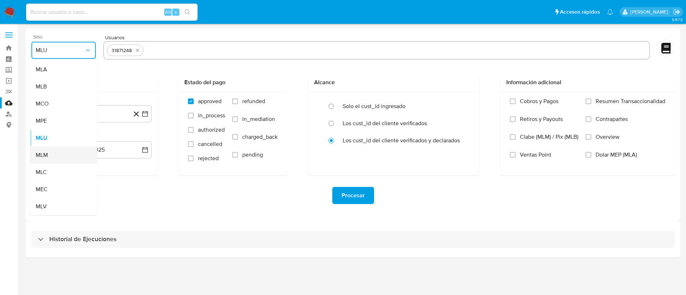
click at [53, 155] on div "MLM" at bounding box center [61, 155] width 51 height 17
click at [69, 122] on div "Desde [DATE] [DATE] Hasta [DATE] [DATE]" at bounding box center [94, 134] width 126 height 84
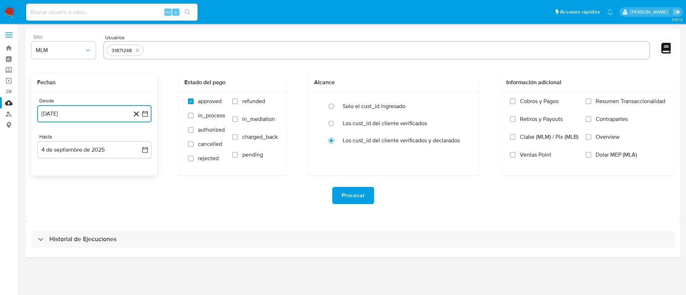
click at [73, 116] on button "4 de agosto de 2024" at bounding box center [94, 113] width 114 height 17
click at [90, 142] on span "agosto 2024" at bounding box center [91, 139] width 32 height 7
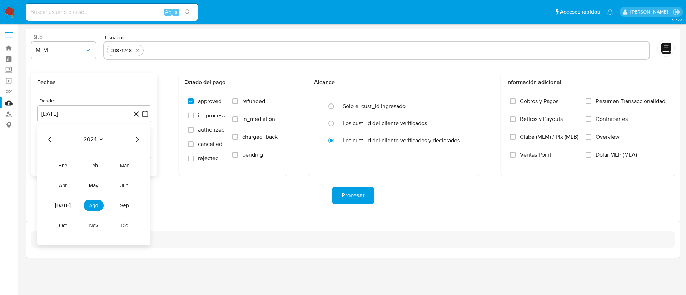
click at [138, 139] on icon "Año siguiente" at bounding box center [137, 139] width 3 height 5
click at [96, 163] on span "feb" at bounding box center [93, 166] width 9 height 6
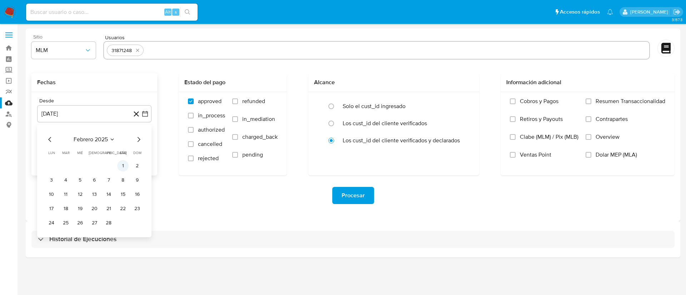
click at [123, 165] on button "1" at bounding box center [122, 165] width 11 height 11
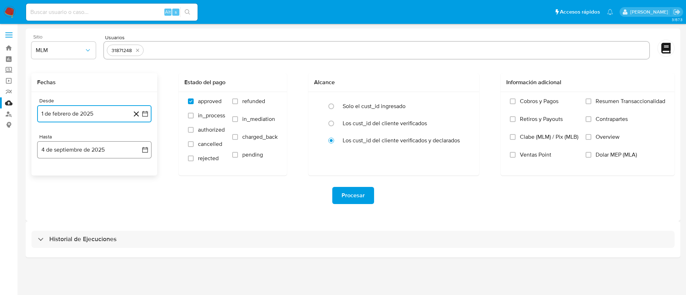
drag, startPoint x: 116, startPoint y: 150, endPoint x: 111, endPoint y: 150, distance: 4.7
click at [116, 149] on button "4 de septiembre de 2025" at bounding box center [94, 149] width 114 height 17
click at [48, 177] on icon "Mes anterior" at bounding box center [50, 175] width 9 height 9
click at [48, 176] on icon "Mes anterior" at bounding box center [50, 175] width 9 height 9
click at [98, 258] on button "31" at bounding box center [94, 259] width 11 height 11
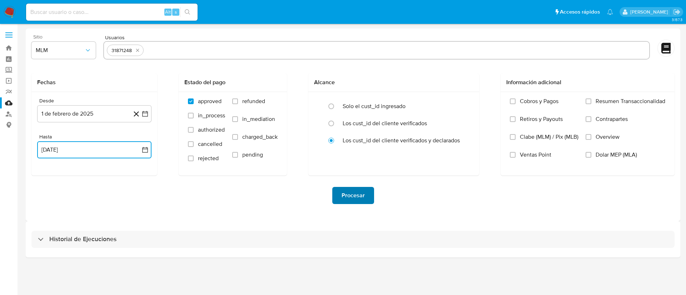
click at [345, 191] on span "Procesar" at bounding box center [352, 196] width 23 height 16
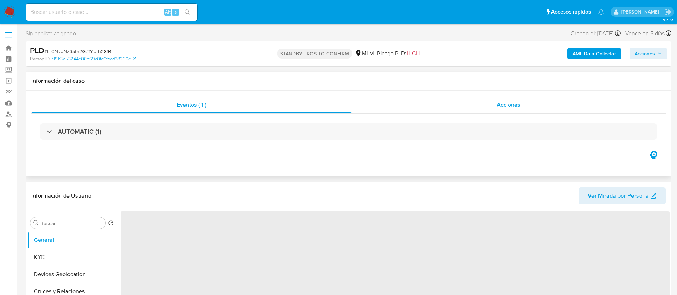
click at [510, 98] on div "Acciones" at bounding box center [509, 104] width 314 height 17
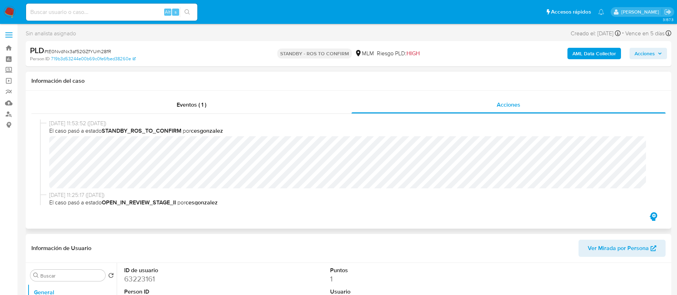
select select "10"
click at [318, 189] on div "[DATE] 11:53:52 ([DATE]) El caso pasó a estado STANDBY_ROS_TO_CONFIRM por cesgo…" at bounding box center [348, 156] width 617 height 72
drag, startPoint x: 8, startPoint y: 9, endPoint x: 20, endPoint y: 18, distance: 15.1
click at [8, 9] on img at bounding box center [10, 12] width 12 height 12
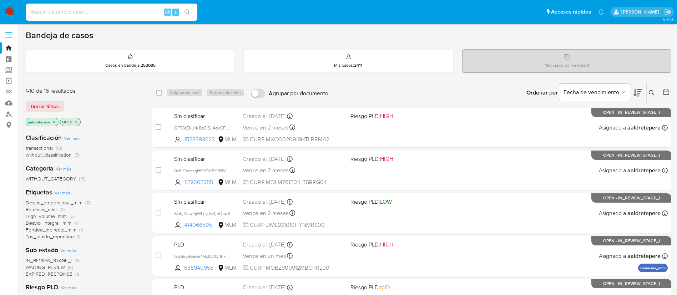
click at [106, 7] on input at bounding box center [111, 11] width 171 height 9
paste input "79304322"
type input "79304322"
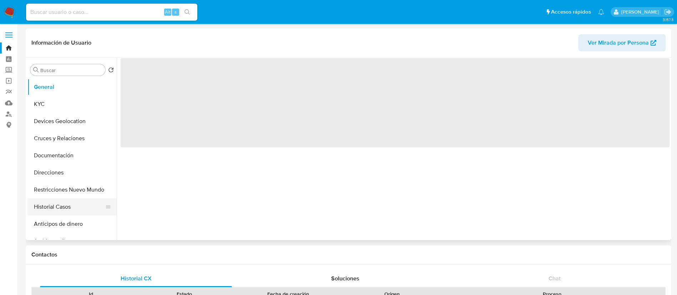
click at [76, 204] on button "Historial Casos" at bounding box center [69, 207] width 84 height 17
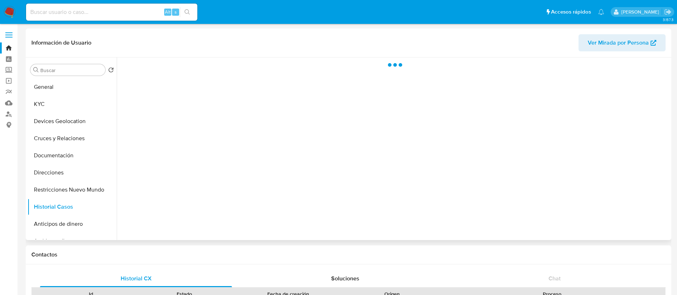
select select "10"
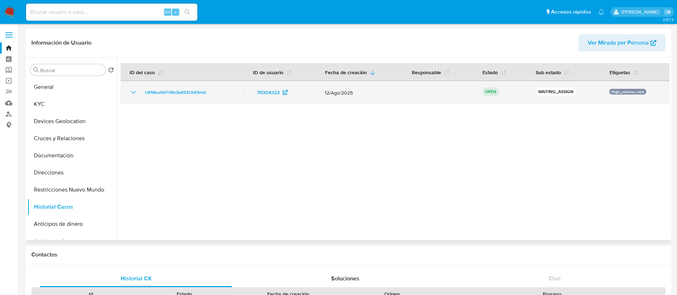
drag, startPoint x: 222, startPoint y: 92, endPoint x: 139, endPoint y: 92, distance: 82.8
click at [139, 92] on div "U618eul0sYV8sQeKSZUbE6mG" at bounding box center [182, 92] width 106 height 9
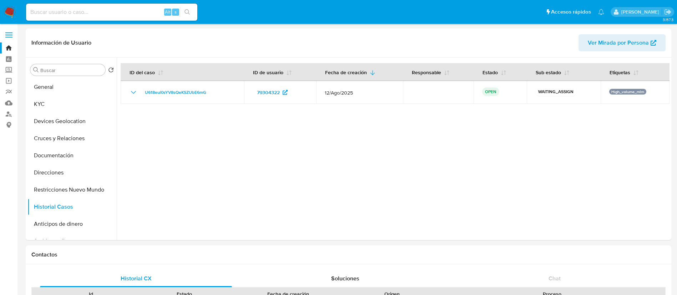
click at [8, 9] on img at bounding box center [10, 12] width 12 height 12
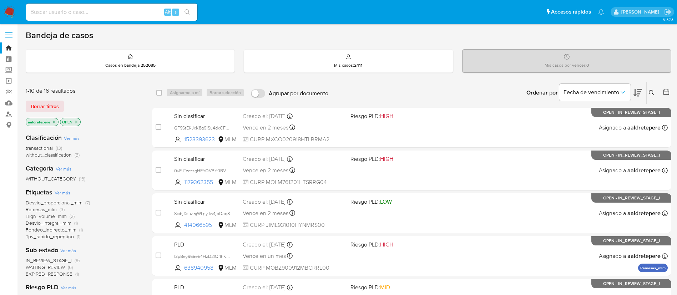
drag, startPoint x: 651, startPoint y: 93, endPoint x: 645, endPoint y: 100, distance: 8.6
click at [651, 93] on icon at bounding box center [652, 93] width 6 height 6
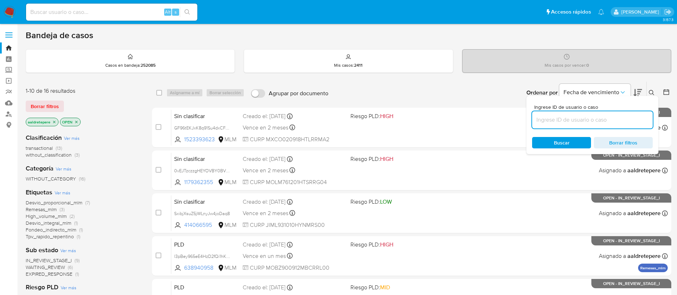
click at [610, 119] on input at bounding box center [592, 119] width 121 height 9
type input "CfRxB5Ijfy3tKOmyd3yDSTRB"
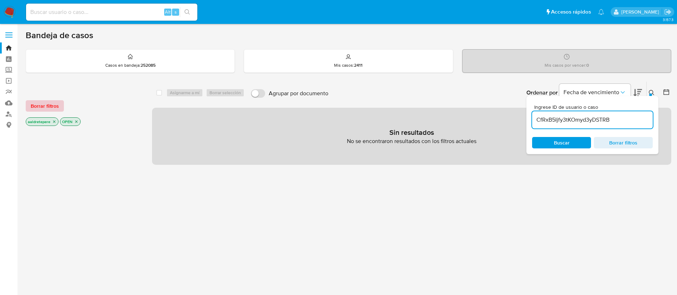
click at [53, 109] on span "Borrar filtros" at bounding box center [45, 106] width 28 height 10
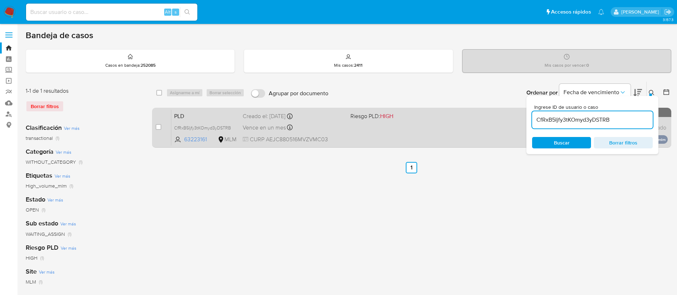
drag, startPoint x: 156, startPoint y: 127, endPoint x: 174, endPoint y: 111, distance: 23.8
click at [157, 127] on input "checkbox" at bounding box center [159, 127] width 6 height 6
checkbox input "true"
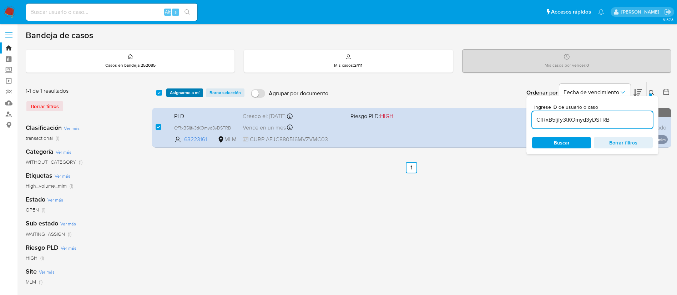
click at [189, 90] on span "Asignarme a mí" at bounding box center [185, 92] width 30 height 7
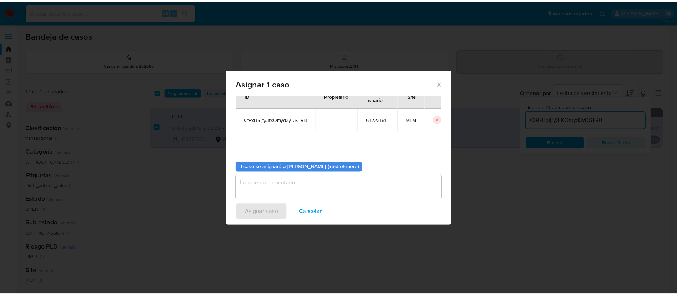
scroll to position [37, 0]
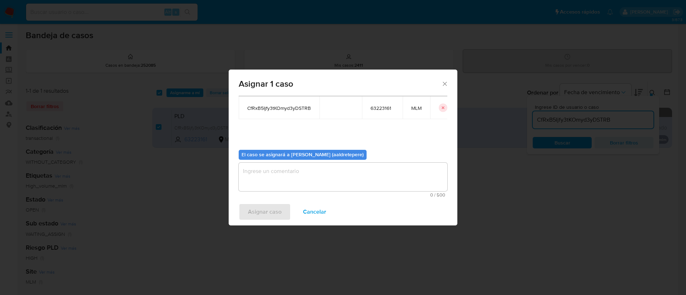
click at [366, 186] on textarea "assign-modal" at bounding box center [343, 177] width 209 height 29
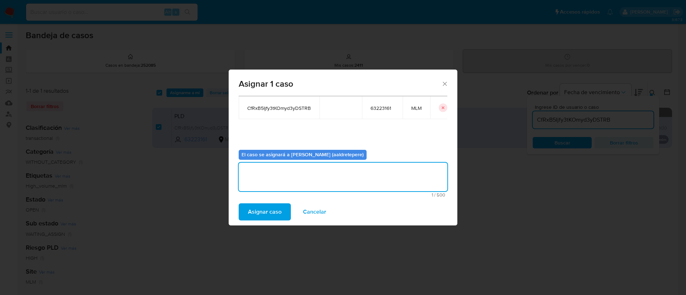
click at [261, 211] on span "Asignar caso" at bounding box center [265, 212] width 34 height 16
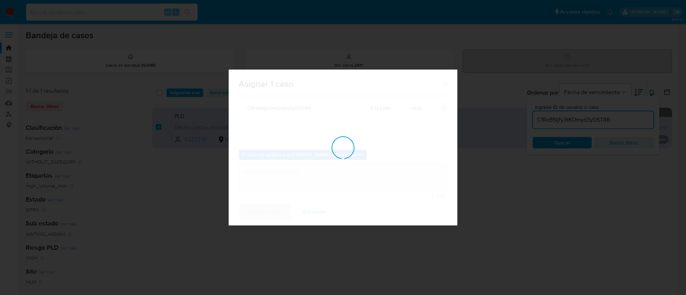
checkbox input "false"
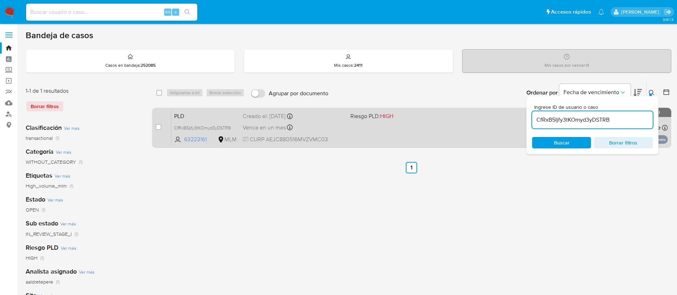
click at [393, 132] on div "PLD CfRxB5Ijfy3tKOmyd3yDSTRB 63223161 MLM Riesgo PLD: HIGH Creado el: 12/08/202…" at bounding box center [419, 128] width 497 height 36
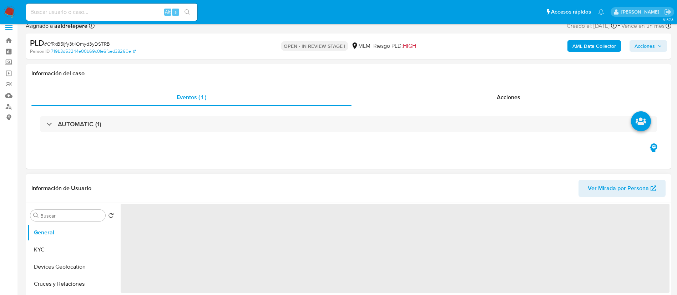
scroll to position [107, 0]
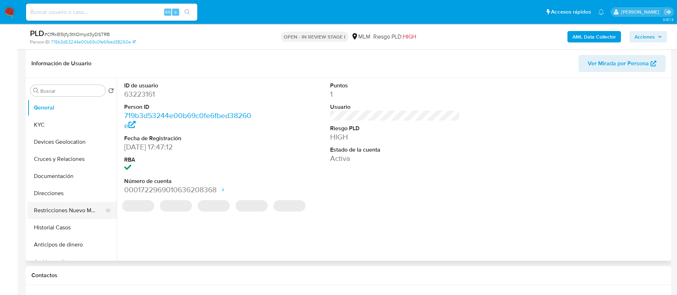
click at [67, 217] on button "Restricciones Nuevo Mundo" at bounding box center [69, 210] width 84 height 17
select select "10"
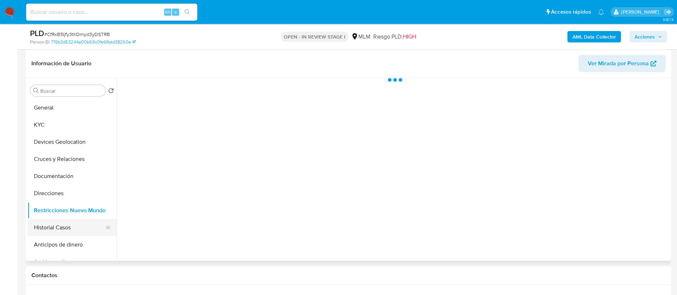
click at [64, 224] on button "Historial Casos" at bounding box center [69, 227] width 84 height 17
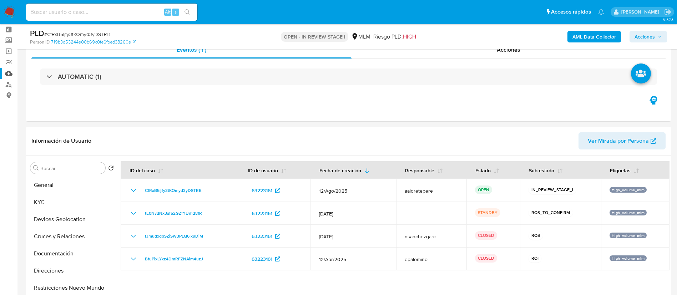
scroll to position [0, 0]
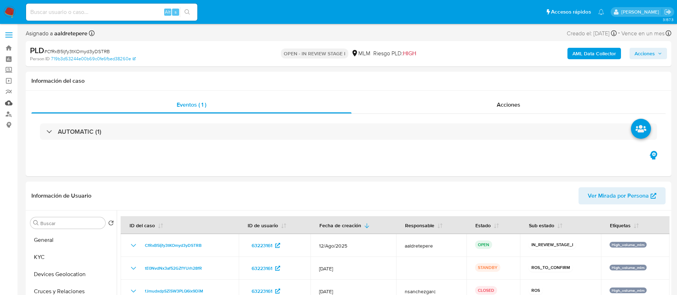
click at [11, 105] on link "Mulan" at bounding box center [42, 102] width 85 height 11
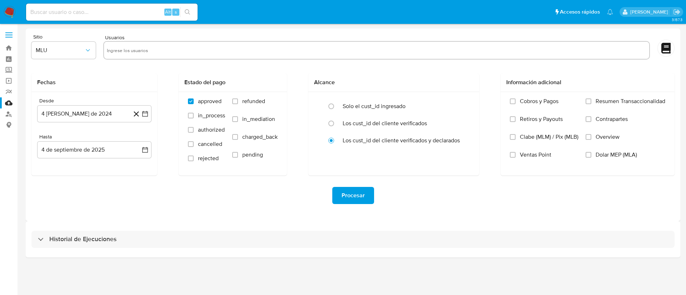
click at [123, 53] on input "text" at bounding box center [376, 50] width 539 height 11
paste input "63223161"
type input "63223161"
click at [72, 52] on span "MLU" at bounding box center [60, 50] width 49 height 7
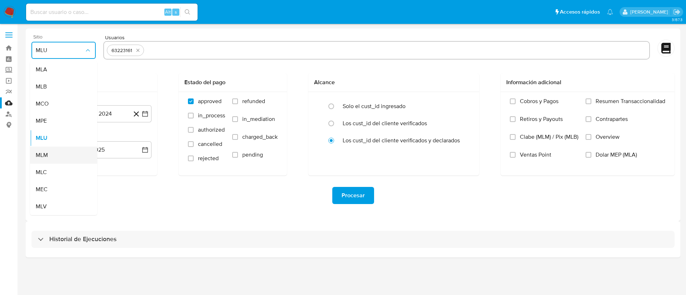
click at [59, 149] on div "MLM" at bounding box center [61, 155] width 51 height 17
click at [75, 121] on button "4 de agosto de 2024" at bounding box center [94, 113] width 114 height 17
click at [86, 139] on span "agosto 2024" at bounding box center [91, 139] width 32 height 7
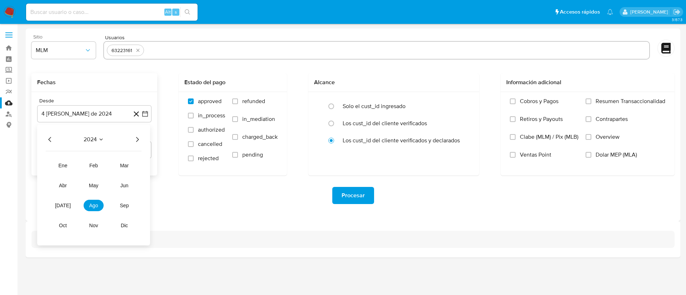
click at [133, 140] on icon "Año siguiente" at bounding box center [137, 139] width 9 height 9
click at [95, 165] on span "feb" at bounding box center [93, 166] width 9 height 6
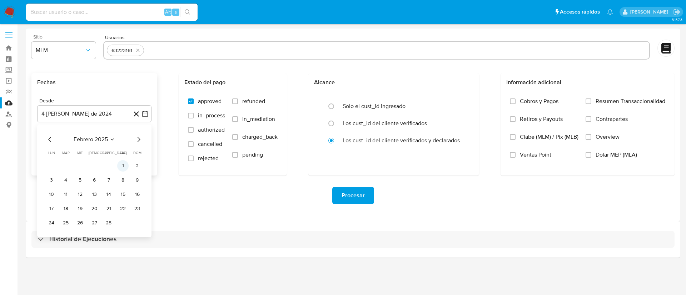
click at [124, 166] on button "1" at bounding box center [122, 165] width 11 height 11
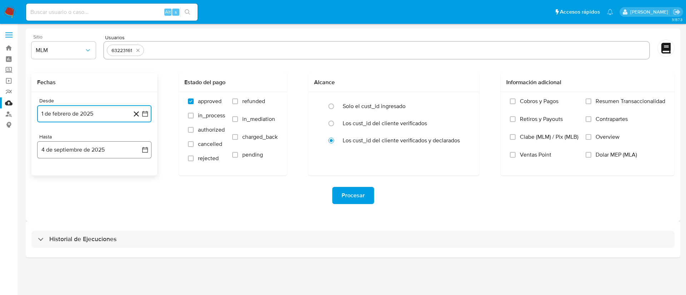
drag, startPoint x: 115, startPoint y: 153, endPoint x: 109, endPoint y: 155, distance: 6.2
click at [115, 153] on button "4 de septiembre de 2025" at bounding box center [94, 149] width 114 height 17
click at [49, 175] on icon "Mes anterior" at bounding box center [50, 175] width 9 height 9
click at [96, 259] on button "31" at bounding box center [94, 259] width 11 height 11
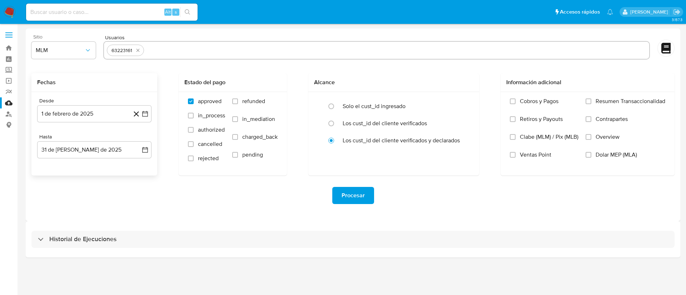
click at [380, 200] on div "Procesar" at bounding box center [352, 195] width 643 height 17
click at [361, 196] on span "Procesar" at bounding box center [352, 196] width 23 height 16
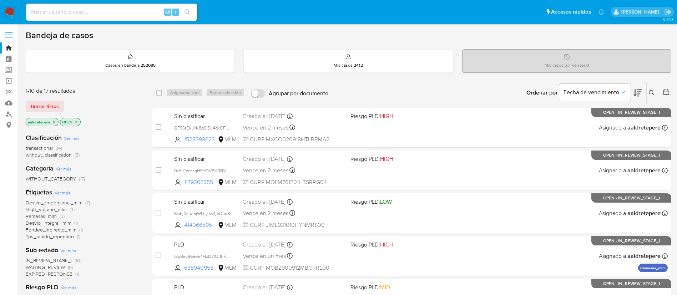
click at [650, 90] on icon at bounding box center [652, 93] width 6 height 6
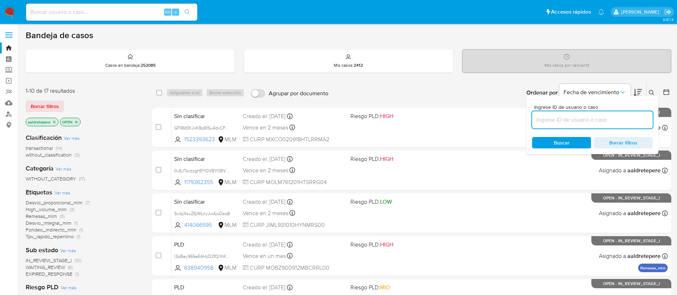
click at [567, 117] on input at bounding box center [592, 119] width 121 height 9
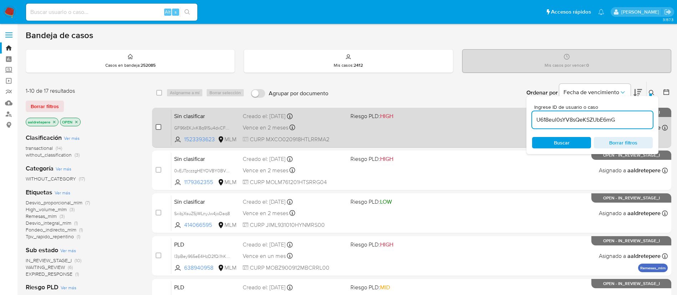
type input "U618eul0sYV8sQeKSZUbE6mG"
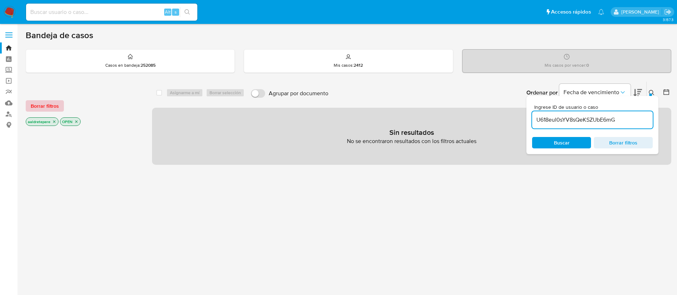
click at [48, 107] on span "Borrar filtros" at bounding box center [45, 106] width 28 height 10
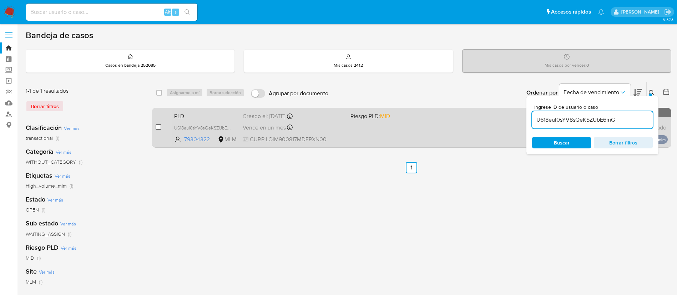
click at [157, 127] on input "checkbox" at bounding box center [159, 127] width 6 height 6
checkbox input "true"
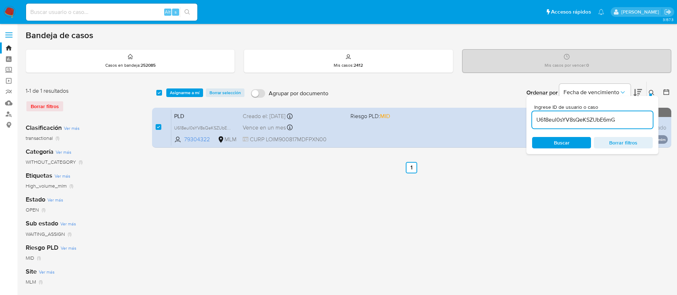
drag, startPoint x: 189, startPoint y: 96, endPoint x: 194, endPoint y: 102, distance: 7.1
click at [191, 96] on span "Asignarme a mí" at bounding box center [185, 92] width 30 height 7
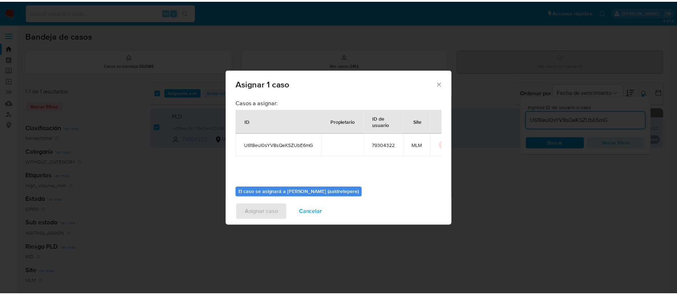
scroll to position [37, 0]
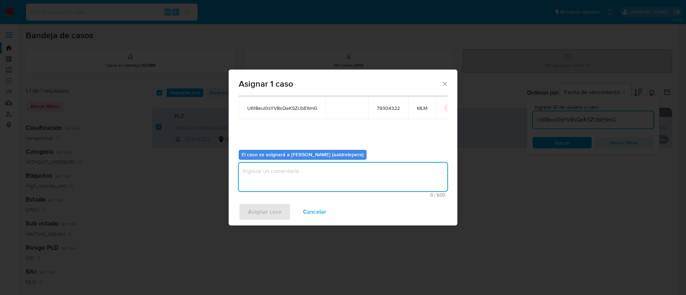
click at [280, 186] on textarea "assign-modal" at bounding box center [343, 177] width 209 height 29
click at [266, 210] on span "Asignar caso" at bounding box center [265, 212] width 34 height 16
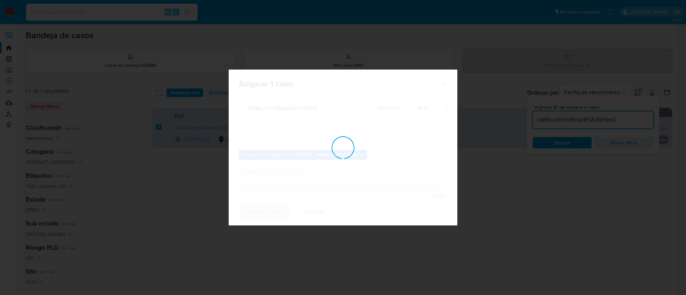
checkbox input "false"
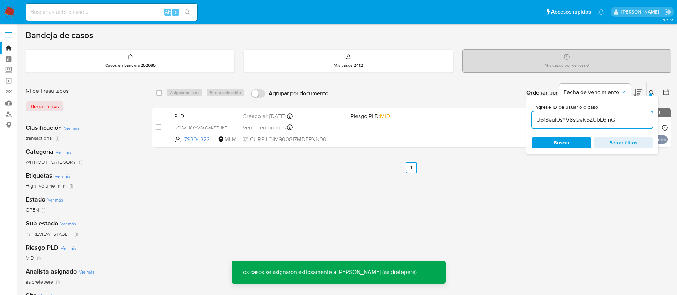
click at [344, 148] on div "select-all-cases-checkbox Asignarme a mí Borrar selección Agrupar por documento…" at bounding box center [412, 115] width 520 height 69
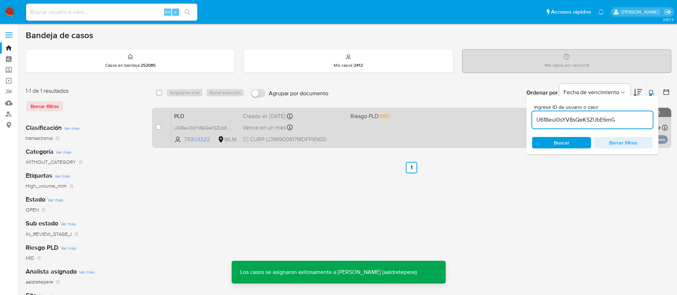
drag, startPoint x: 347, startPoint y: 142, endPoint x: 345, endPoint y: 147, distance: 5.0
click at [347, 144] on div "PLD U618eul0sYV8sQeKSZUbE6mG 79304322 MLM Riesgo PLD: MID Creado el: 12/08/2025…" at bounding box center [419, 128] width 497 height 36
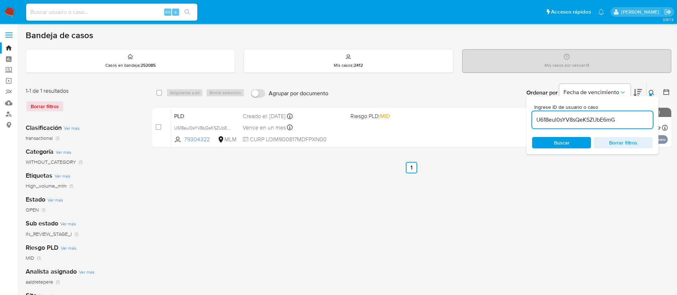
drag, startPoint x: 113, startPoint y: 11, endPoint x: 113, endPoint y: 1, distance: 10.0
click at [112, 4] on div "Alt s" at bounding box center [111, 12] width 171 height 17
paste input "87146920"
type input "87146920"
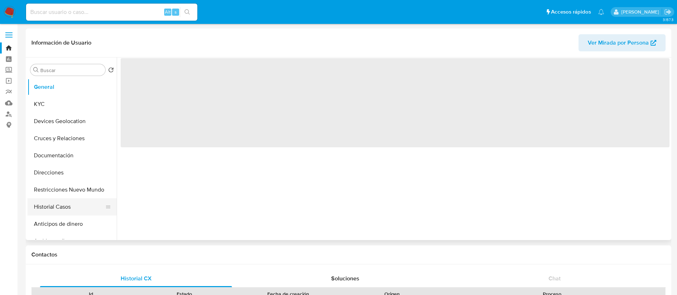
click at [40, 203] on button "Historial Casos" at bounding box center [69, 207] width 84 height 17
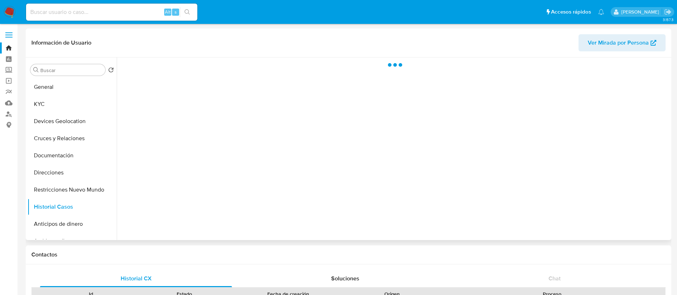
select select "10"
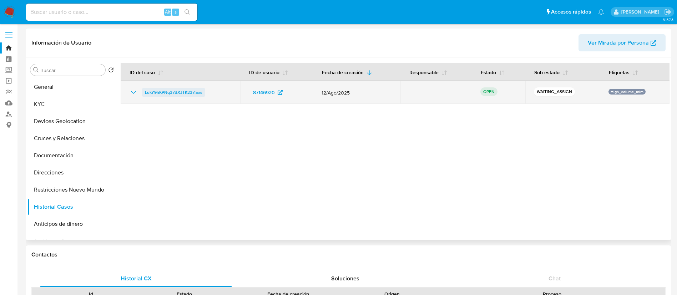
drag, startPoint x: 234, startPoint y: 93, endPoint x: 144, endPoint y: 91, distance: 90.4
click at [144, 91] on td "LukY9hKPNq37BXJTK237laos" at bounding box center [181, 92] width 120 height 23
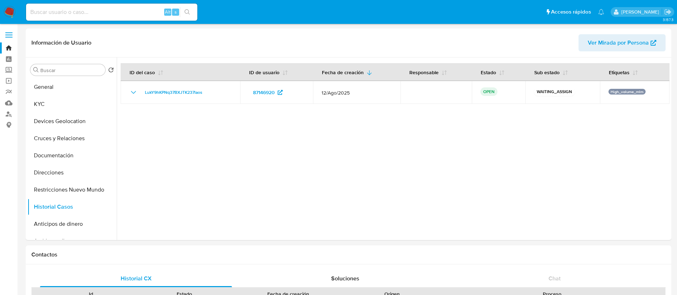
click at [8, 12] on img at bounding box center [10, 12] width 12 height 12
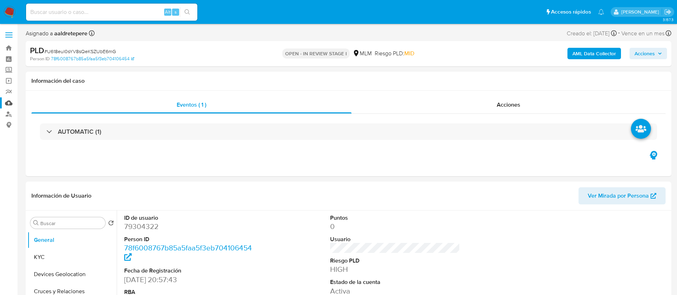
click at [7, 101] on link "Mulan" at bounding box center [42, 102] width 85 height 11
select select "10"
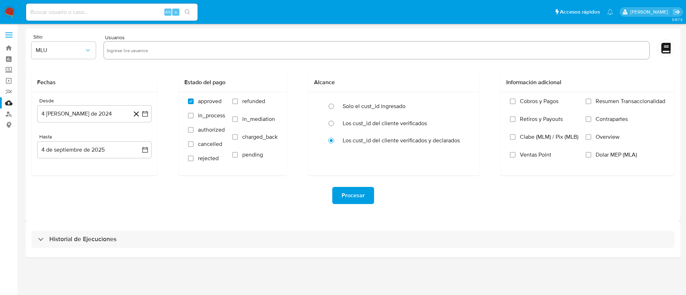
click at [166, 54] on input "text" at bounding box center [376, 50] width 539 height 11
paste input "79304322"
type input "79304322"
click at [57, 59] on button "MLU" at bounding box center [63, 50] width 64 height 17
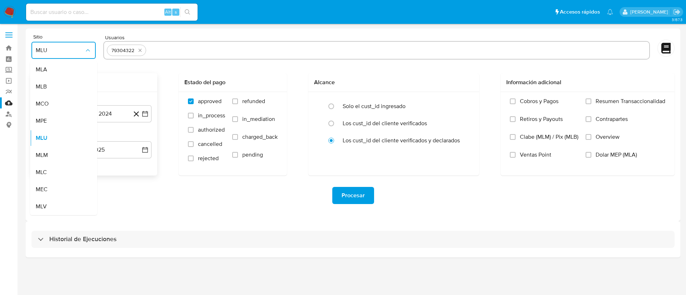
drag, startPoint x: 49, startPoint y: 154, endPoint x: 74, endPoint y: 140, distance: 28.6
click at [49, 154] on div "MLM" at bounding box center [61, 155] width 51 height 17
click at [118, 108] on button "4 de agosto de 2024" at bounding box center [94, 113] width 114 height 17
click at [104, 141] on span "agosto 2024" at bounding box center [91, 139] width 32 height 7
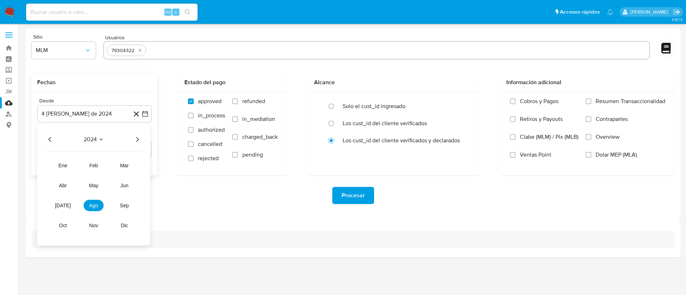
click at [134, 138] on icon "Año siguiente" at bounding box center [137, 139] width 9 height 9
click at [95, 163] on span "feb" at bounding box center [93, 166] width 9 height 6
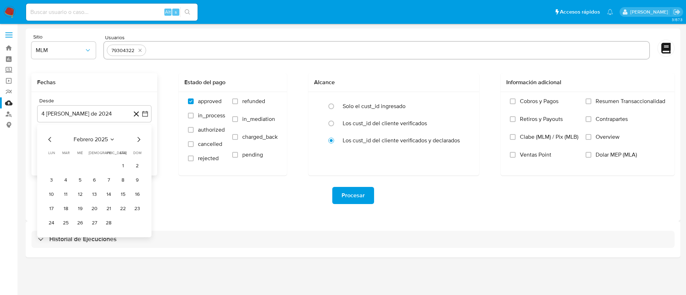
drag, startPoint x: 123, startPoint y: 166, endPoint x: 123, endPoint y: 161, distance: 4.6
click at [123, 166] on button "1" at bounding box center [122, 165] width 11 height 11
drag, startPoint x: 100, startPoint y: 136, endPoint x: 75, endPoint y: 152, distance: 29.2
click at [100, 136] on div "Hasta" at bounding box center [94, 137] width 114 height 6
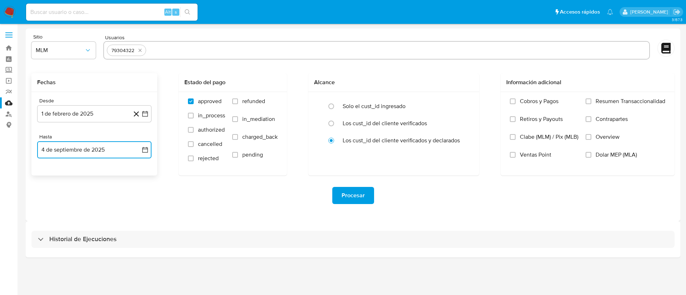
drag, startPoint x: 78, startPoint y: 150, endPoint x: 71, endPoint y: 157, distance: 9.6
click at [77, 152] on button "4 de septiembre de 2025" at bounding box center [94, 149] width 114 height 17
drag, startPoint x: 52, startPoint y: 173, endPoint x: 55, endPoint y: 189, distance: 16.0
click at [52, 174] on icon "Mes anterior" at bounding box center [50, 175] width 9 height 9
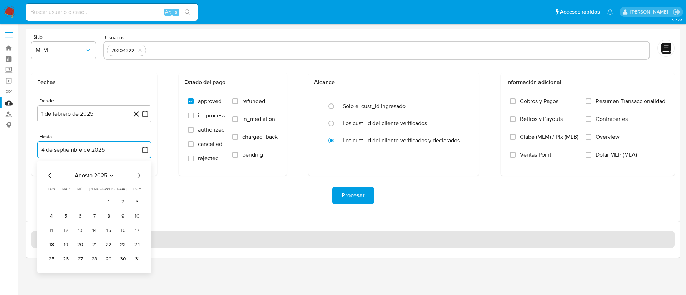
drag, startPoint x: 49, startPoint y: 174, endPoint x: 151, endPoint y: 241, distance: 123.0
click at [49, 174] on icon "Mes anterior" at bounding box center [50, 175] width 9 height 9
drag, startPoint x: 97, startPoint y: 261, endPoint x: 280, endPoint y: 241, distance: 183.6
click at [98, 261] on button "31" at bounding box center [94, 259] width 11 height 11
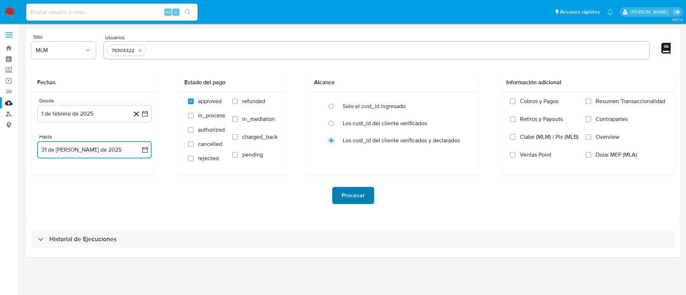
click at [342, 192] on span "Procesar" at bounding box center [352, 196] width 23 height 16
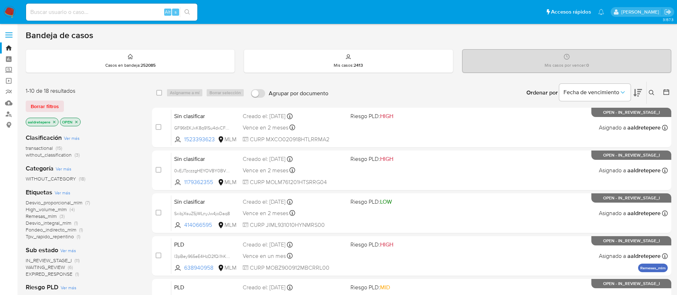
drag, startPoint x: 653, startPoint y: 89, endPoint x: 616, endPoint y: 105, distance: 40.4
click at [652, 89] on button at bounding box center [653, 93] width 12 height 9
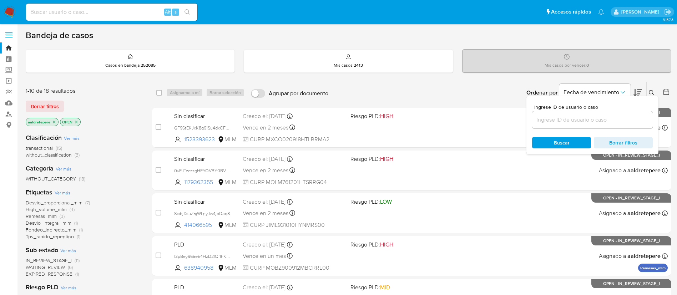
click at [578, 117] on input at bounding box center [592, 119] width 121 height 9
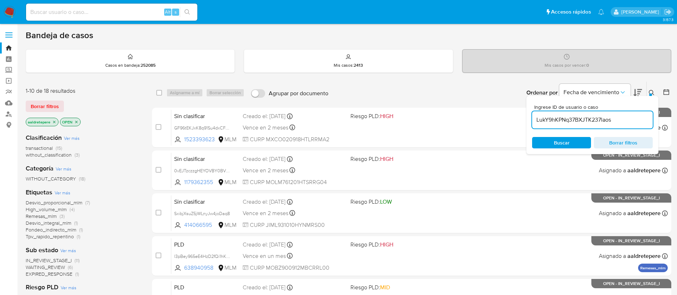
type input "LukY9hKPNq37BXJTK237laos"
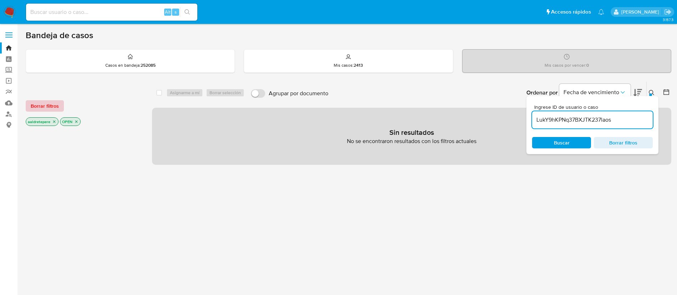
click at [51, 106] on span "Borrar filtros" at bounding box center [45, 106] width 28 height 10
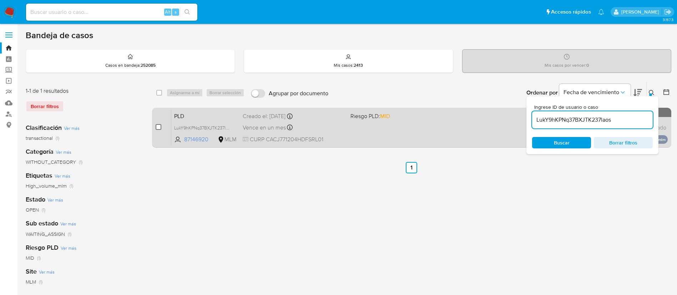
click at [159, 129] on input "checkbox" at bounding box center [159, 127] width 6 height 6
checkbox input "true"
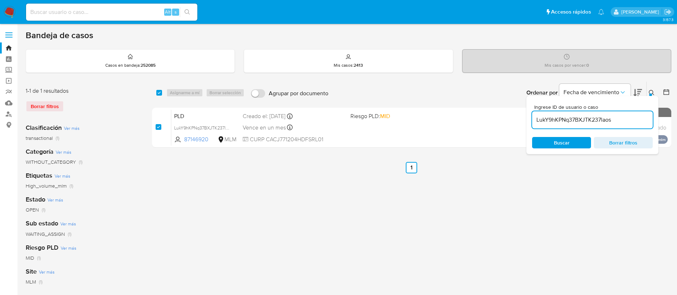
checkbox input "true"
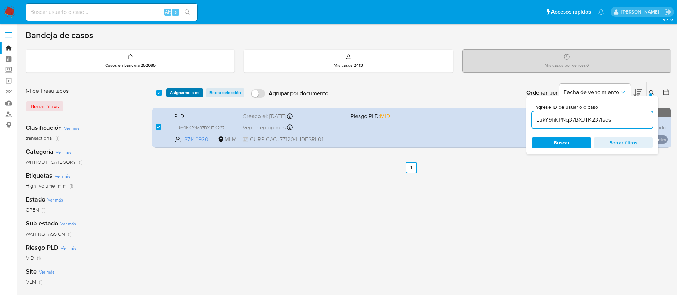
click at [176, 91] on span "Asignarme a mí" at bounding box center [185, 92] width 30 height 7
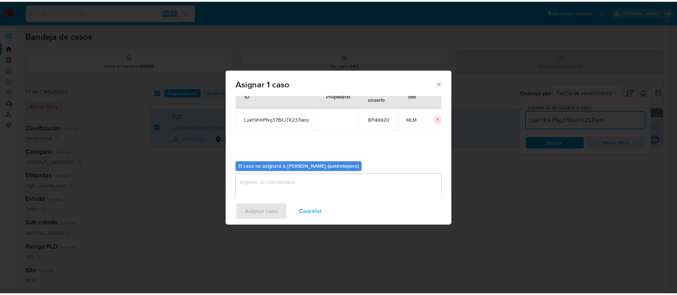
scroll to position [37, 0]
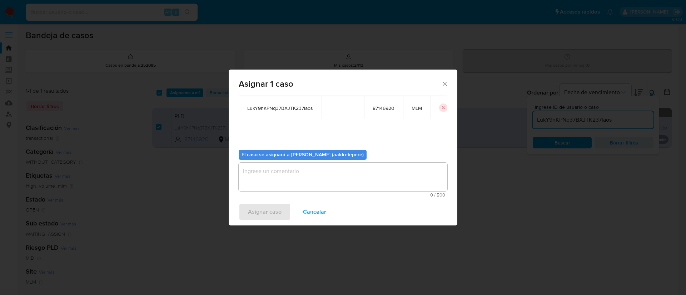
click at [282, 192] on div "0 / 500 500 caracteres restantes" at bounding box center [343, 180] width 209 height 35
click at [289, 177] on textarea "assign-modal" at bounding box center [343, 177] width 209 height 29
click at [261, 217] on span "Asignar caso" at bounding box center [265, 212] width 34 height 16
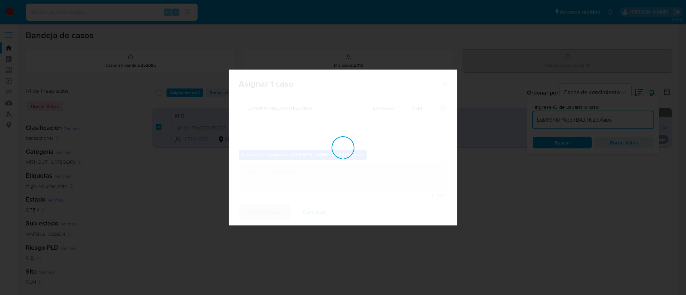
checkbox input "false"
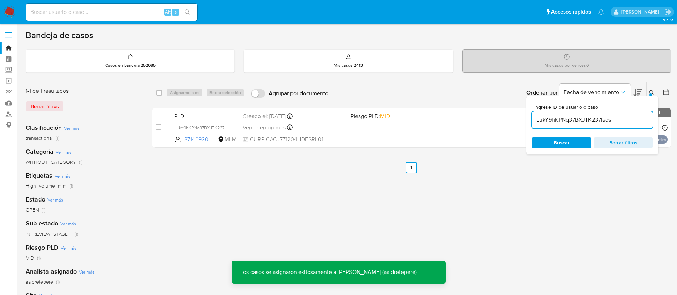
click at [379, 124] on div "PLD LukY9hKPNq37BXJTK237laos 87146920 MLM Riesgo PLD: MID Creado el: 12/08/2025…" at bounding box center [419, 128] width 497 height 36
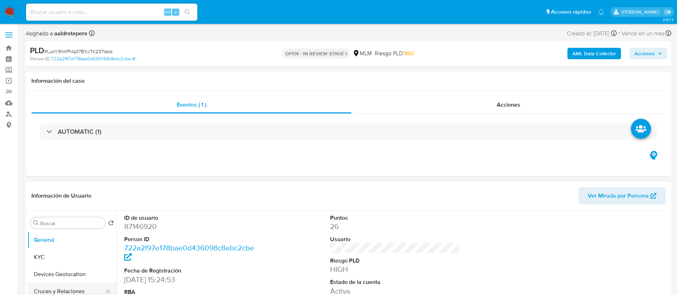
scroll to position [54, 0]
select select "10"
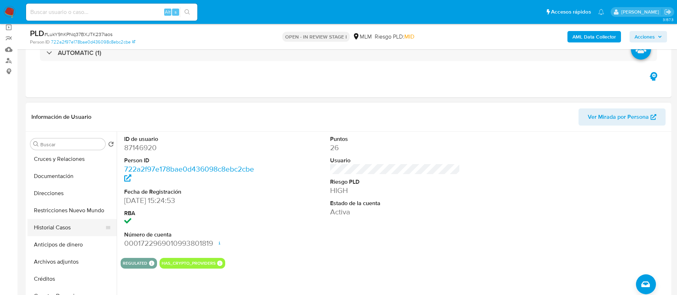
click at [59, 226] on button "Historial Casos" at bounding box center [69, 227] width 84 height 17
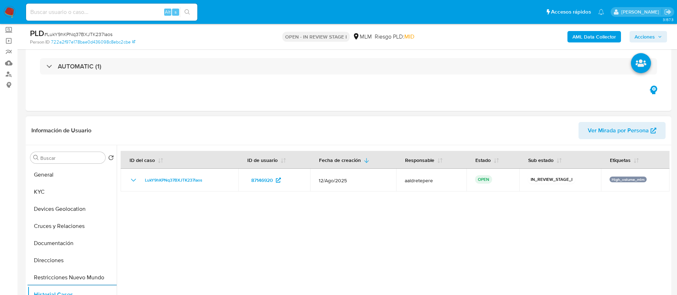
scroll to position [0, 0]
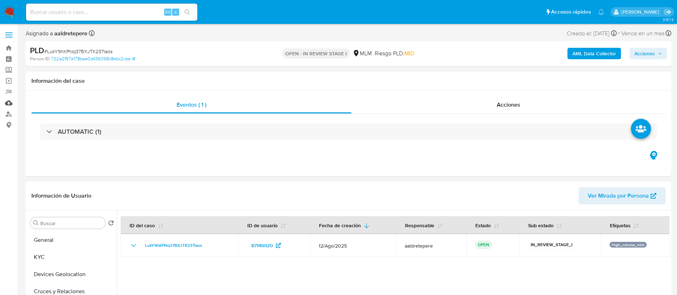
click at [7, 103] on link "Mulan" at bounding box center [42, 102] width 85 height 11
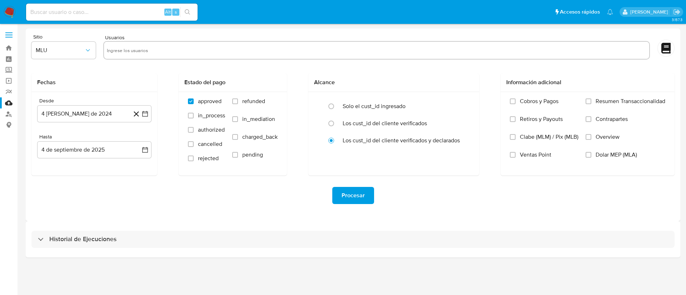
click at [124, 49] on input "text" at bounding box center [376, 50] width 539 height 11
paste input "87146920"
type input "87146920"
click at [73, 52] on span "MLU" at bounding box center [60, 50] width 49 height 7
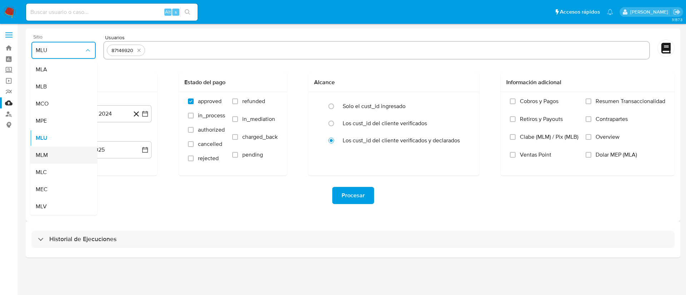
click at [47, 157] on span "MLM" at bounding box center [42, 155] width 12 height 7
click at [96, 113] on button "4 [PERSON_NAME] de 2024" at bounding box center [94, 113] width 114 height 17
click at [95, 141] on span "agosto 2024" at bounding box center [91, 139] width 32 height 7
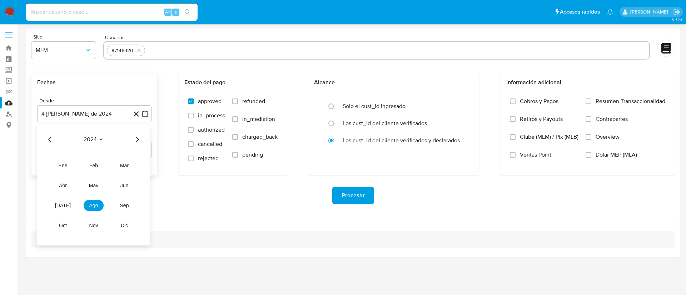
click at [135, 140] on icon "Año siguiente" at bounding box center [137, 139] width 9 height 9
click at [96, 164] on span "feb" at bounding box center [93, 166] width 9 height 6
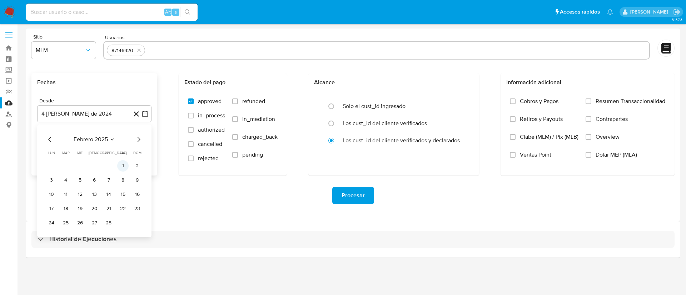
click at [120, 165] on button "1" at bounding box center [122, 165] width 11 height 11
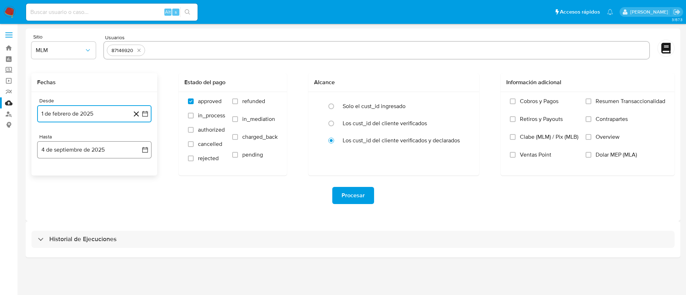
drag, startPoint x: 112, startPoint y: 147, endPoint x: 91, endPoint y: 157, distance: 23.2
click at [110, 148] on button "4 de septiembre de 2025" at bounding box center [94, 149] width 114 height 17
click at [49, 177] on icon "Mes anterior" at bounding box center [50, 175] width 9 height 9
click at [95, 260] on button "31" at bounding box center [94, 259] width 11 height 11
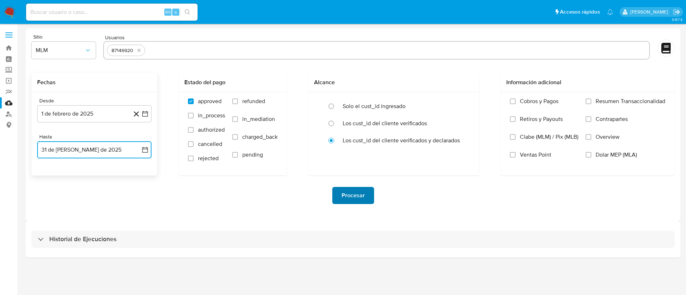
click at [350, 195] on span "Procesar" at bounding box center [352, 196] width 23 height 16
